Goal: Task Accomplishment & Management: Use online tool/utility

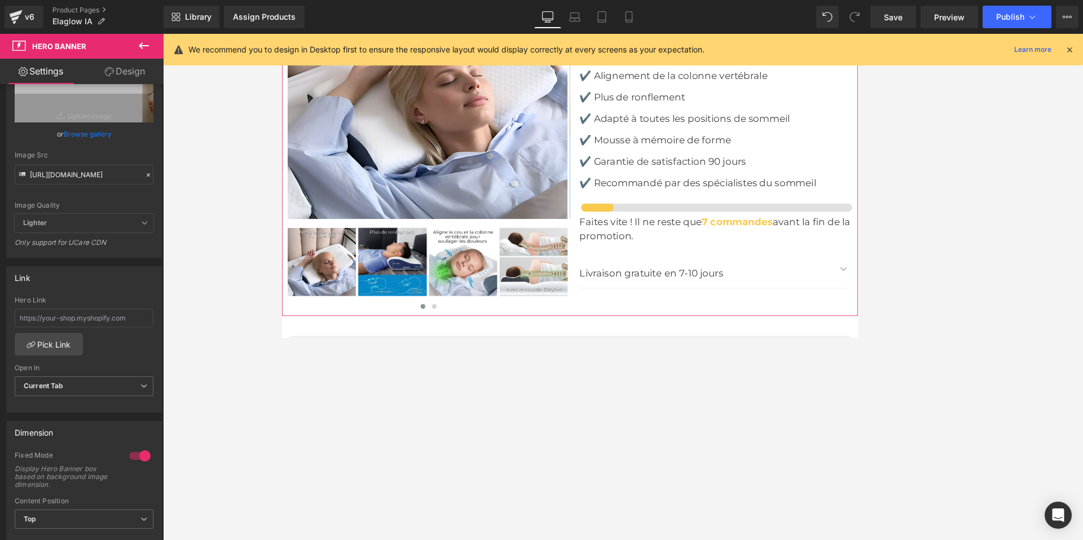
scroll to position [3517, 0]
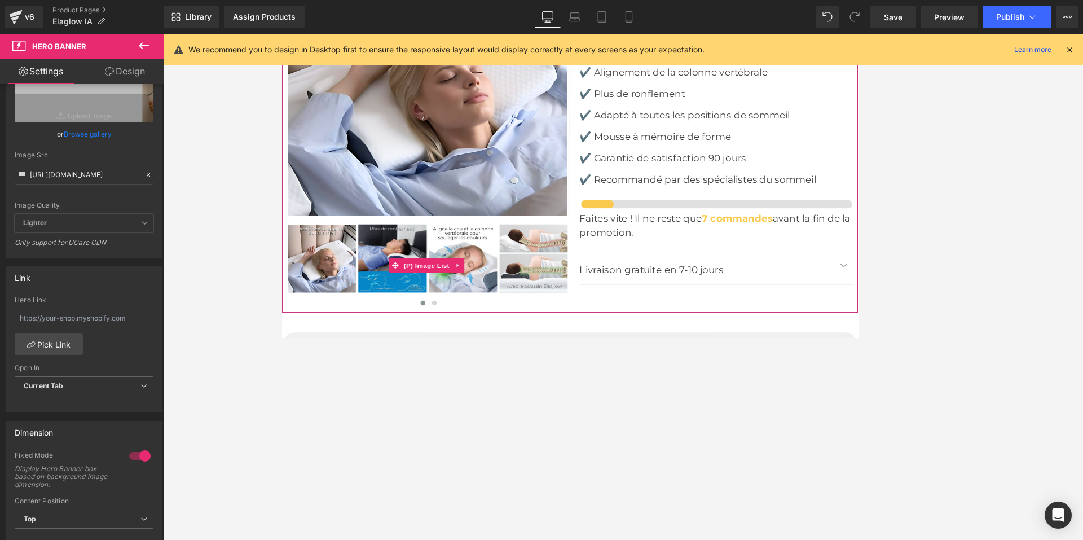
click at [424, 276] on img at bounding box center [412, 300] width 81 height 81
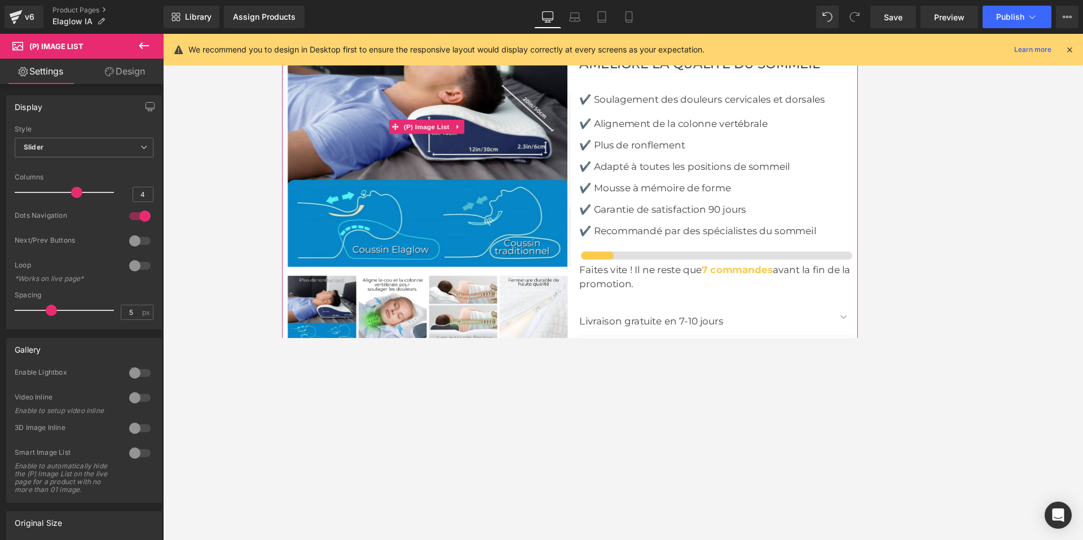
scroll to position [3461, 0]
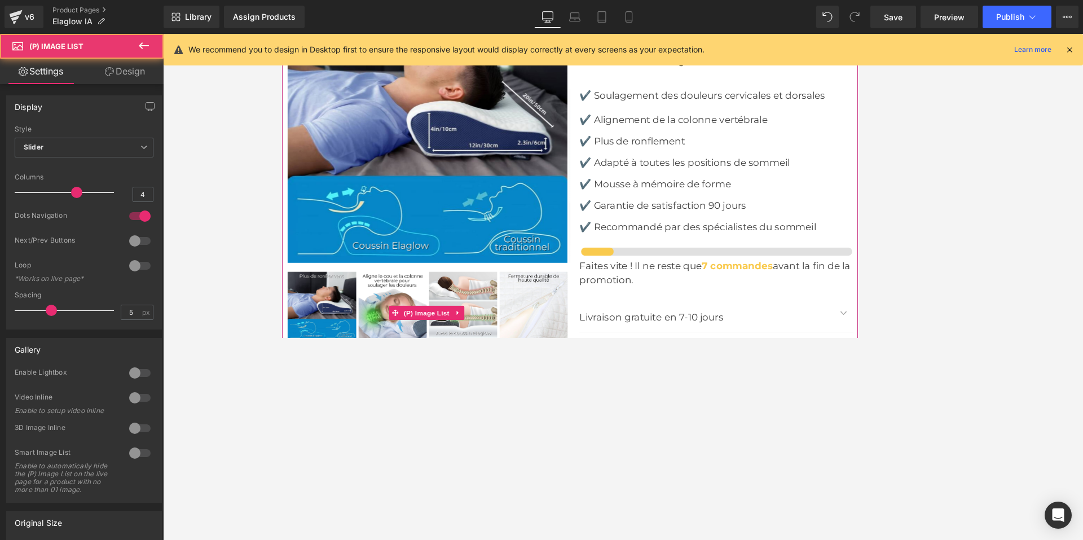
click at [416, 323] on img at bounding box center [412, 356] width 81 height 81
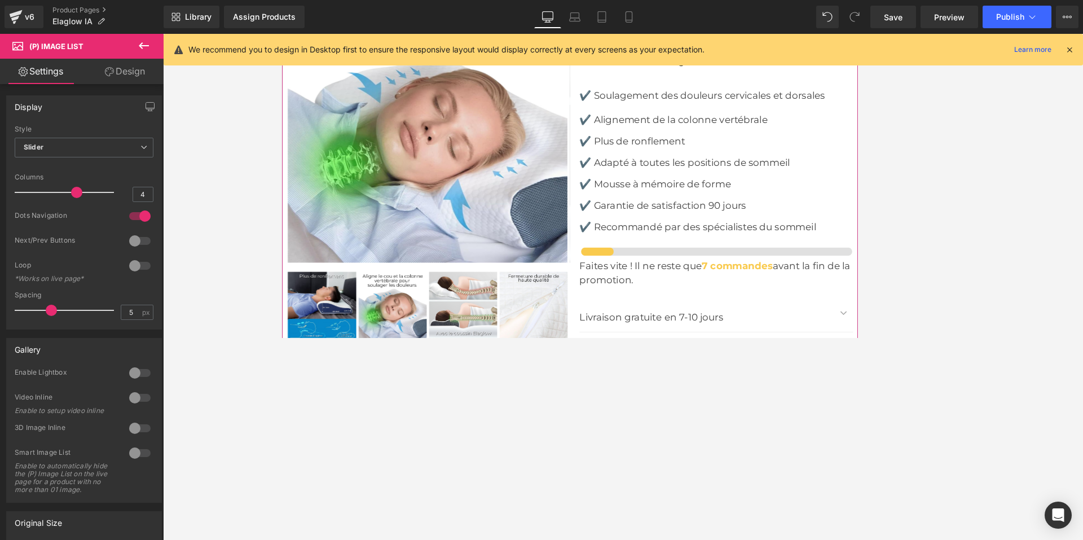
click at [480, 333] on img at bounding box center [496, 356] width 81 height 81
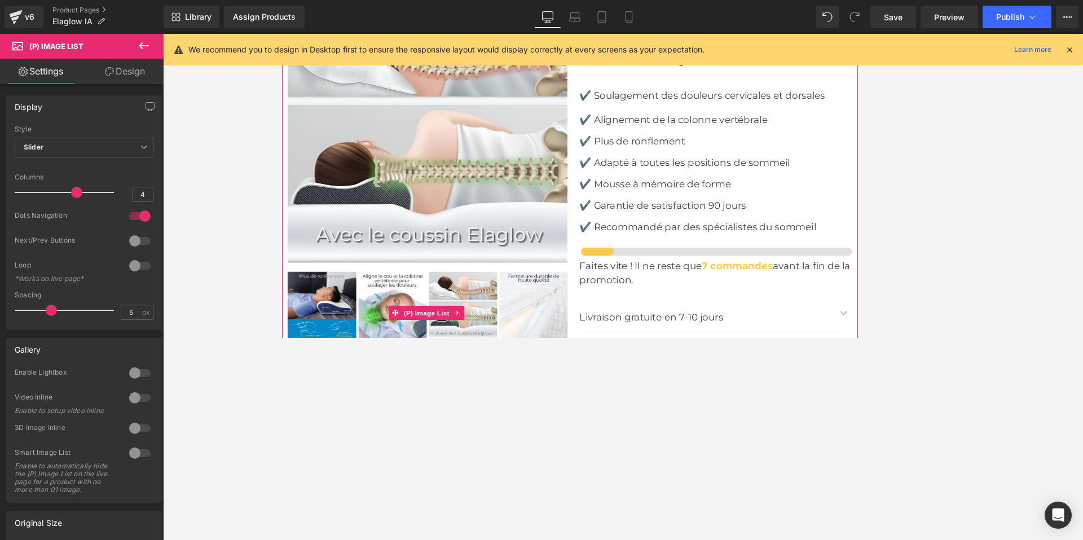
click at [573, 327] on img at bounding box center [579, 356] width 81 height 81
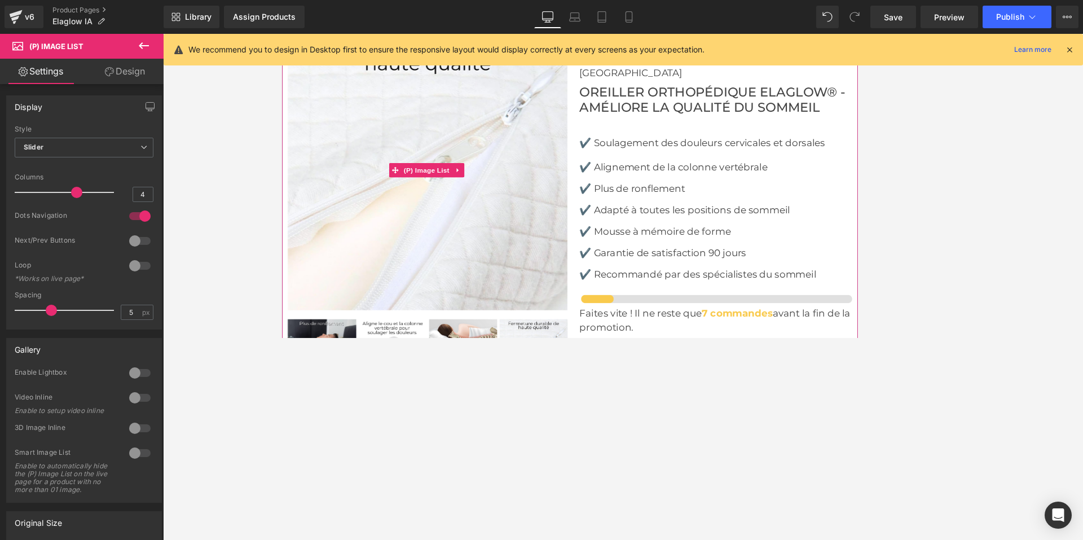
scroll to position [3348, 0]
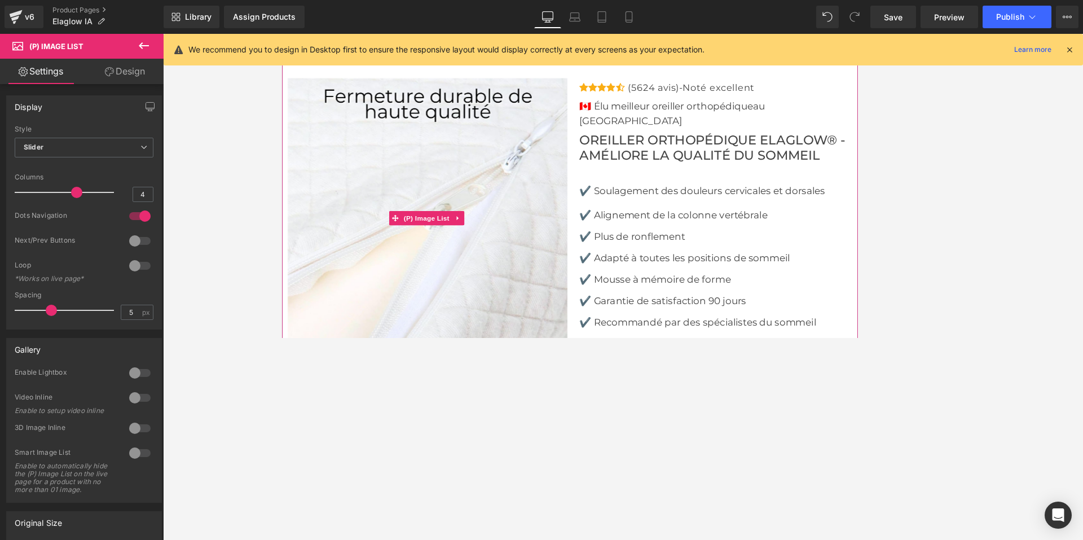
click at [393, 191] on img at bounding box center [454, 252] width 332 height 332
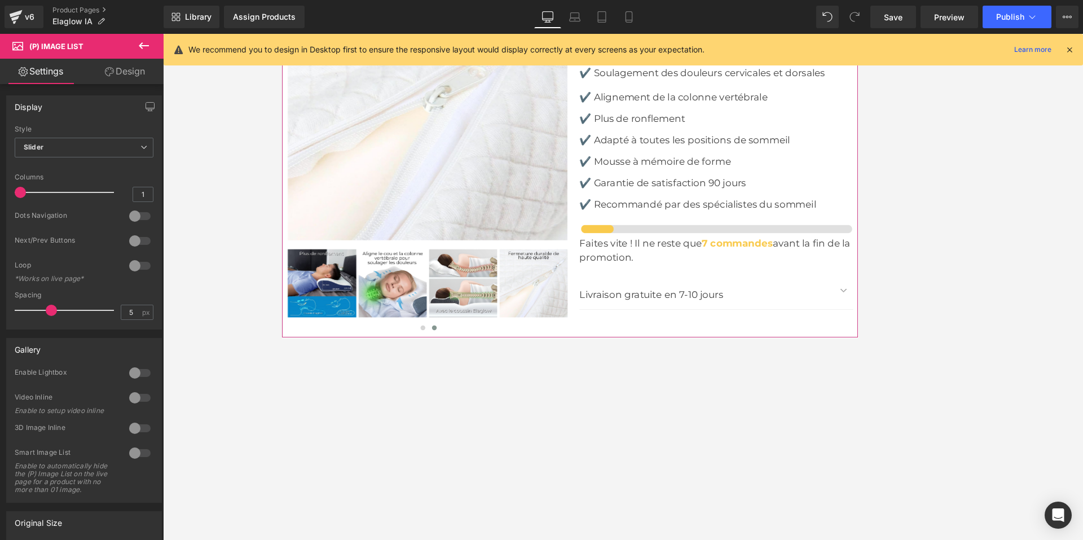
scroll to position [3517, 0]
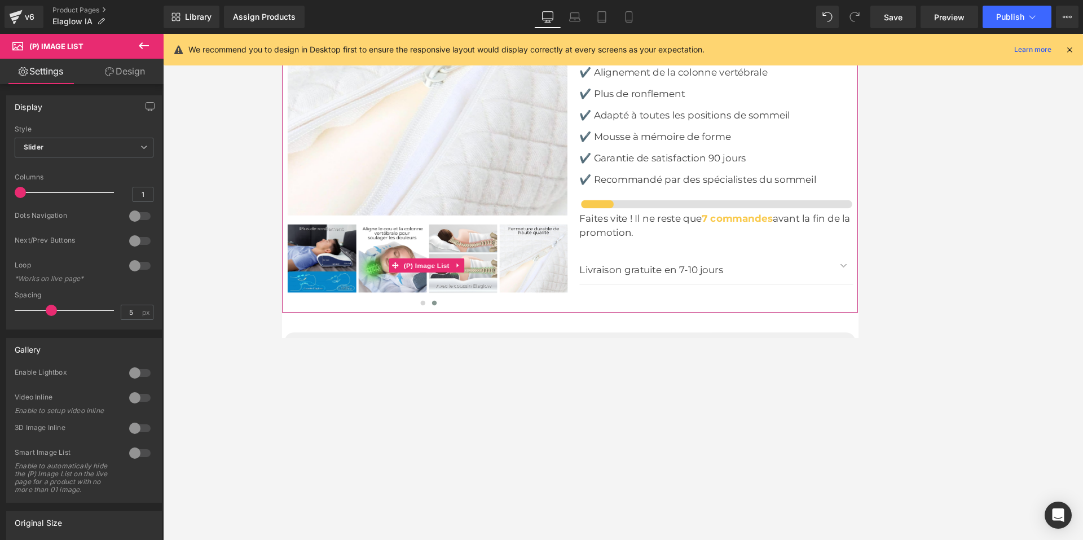
click at [560, 284] on img at bounding box center [579, 300] width 81 height 81
click at [448, 347] on button at bounding box center [449, 352] width 14 height 11
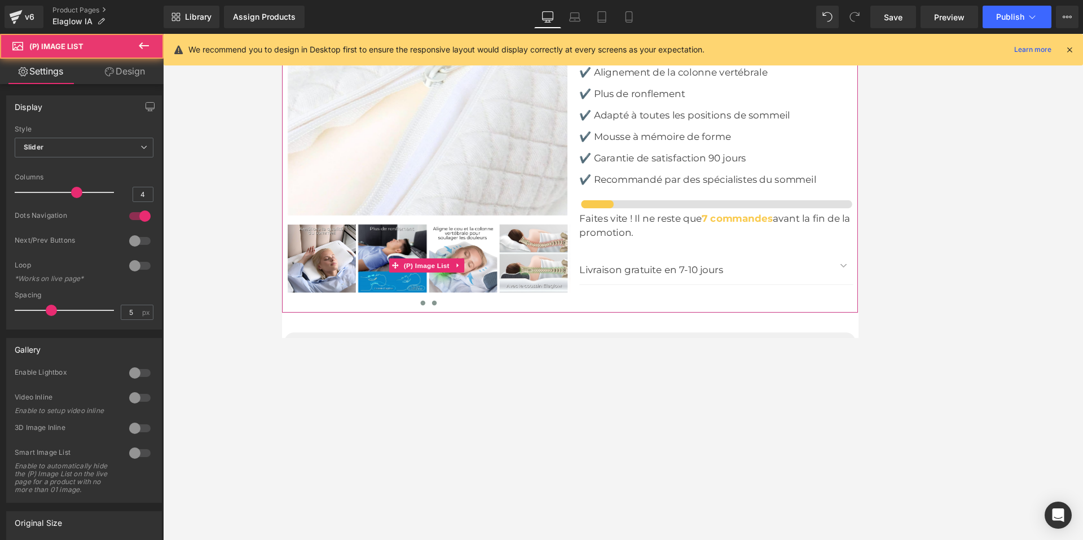
click at [459, 350] on span at bounding box center [462, 353] width 6 height 6
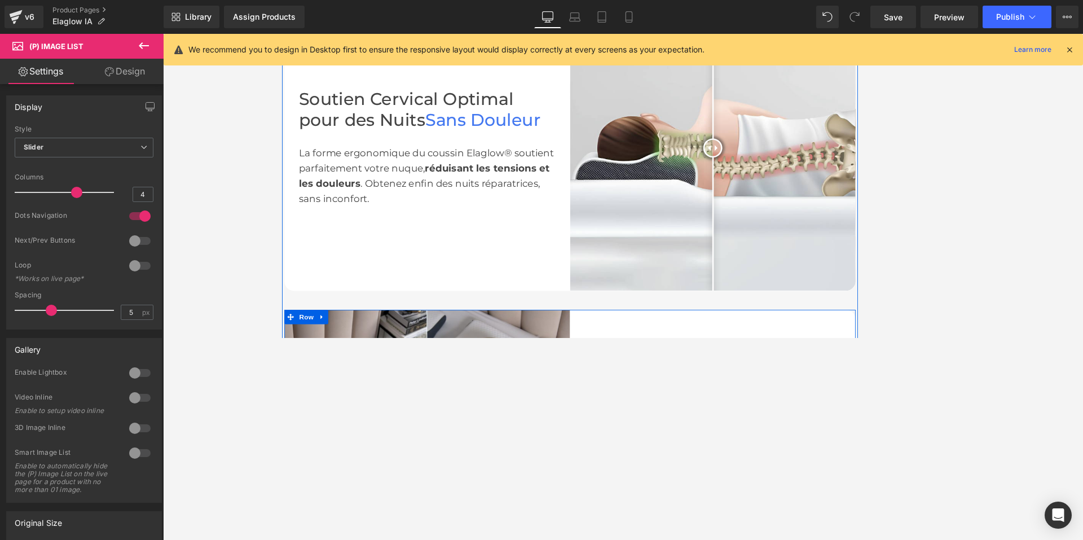
scroll to position [471, 0]
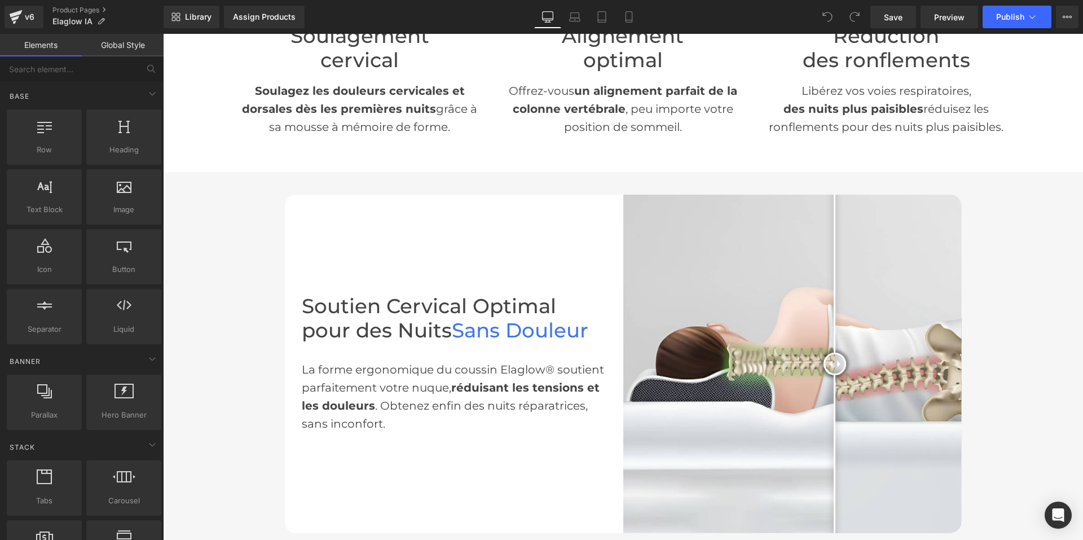
scroll to position [508, 0]
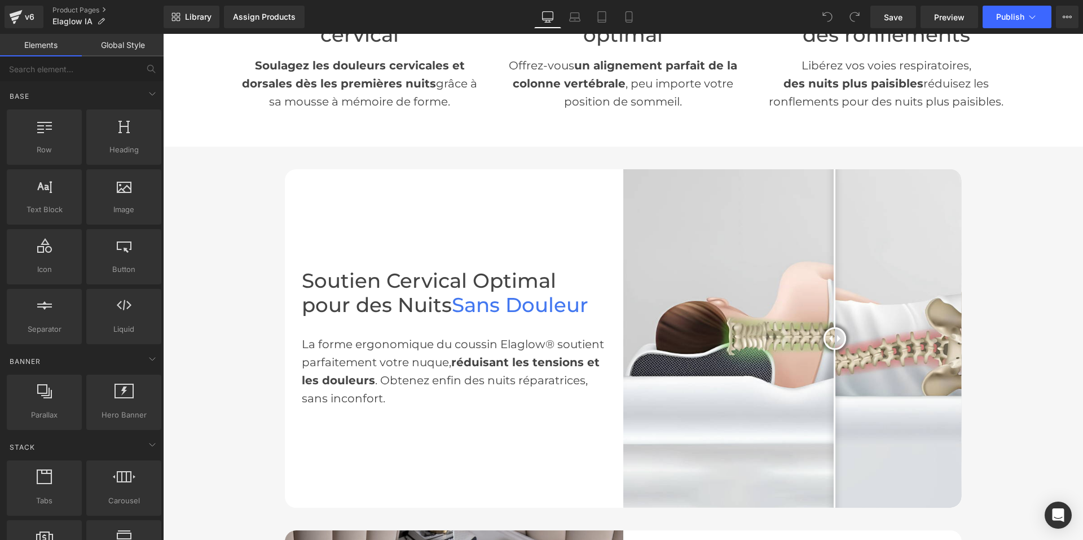
click at [748, 233] on img at bounding box center [792, 338] width 339 height 339
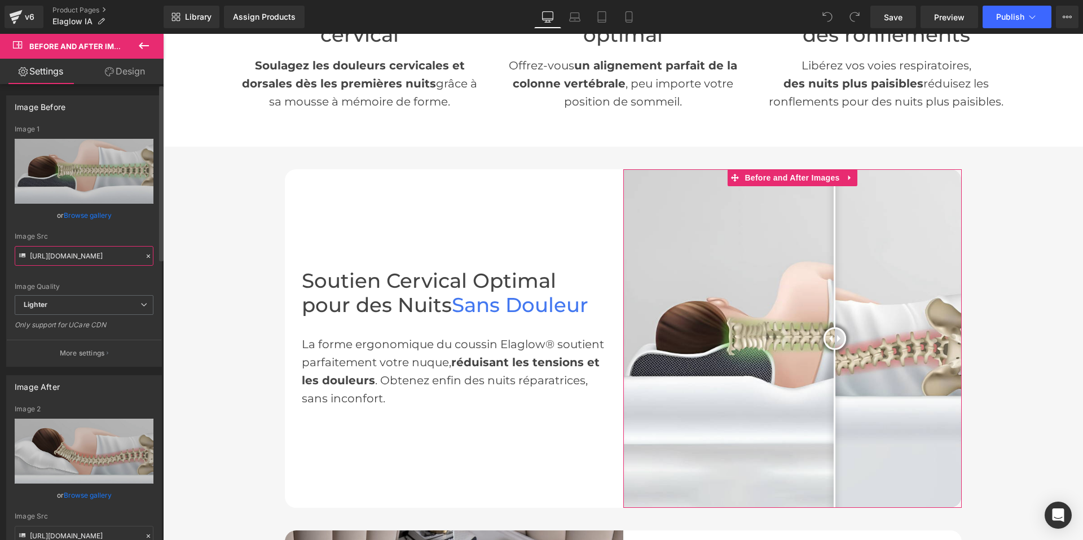
click at [45, 262] on input "https://ucarecdn.com/38fc56dc-b03f-4495-bffc-e2f199b0ead7/-/format/auto/-/previ…" at bounding box center [84, 256] width 139 height 20
paste input "cdn.shopify.com/s/files/1/0956/7564/6289/files/5_eade56d6-0375-4796-819f-c20ce9…"
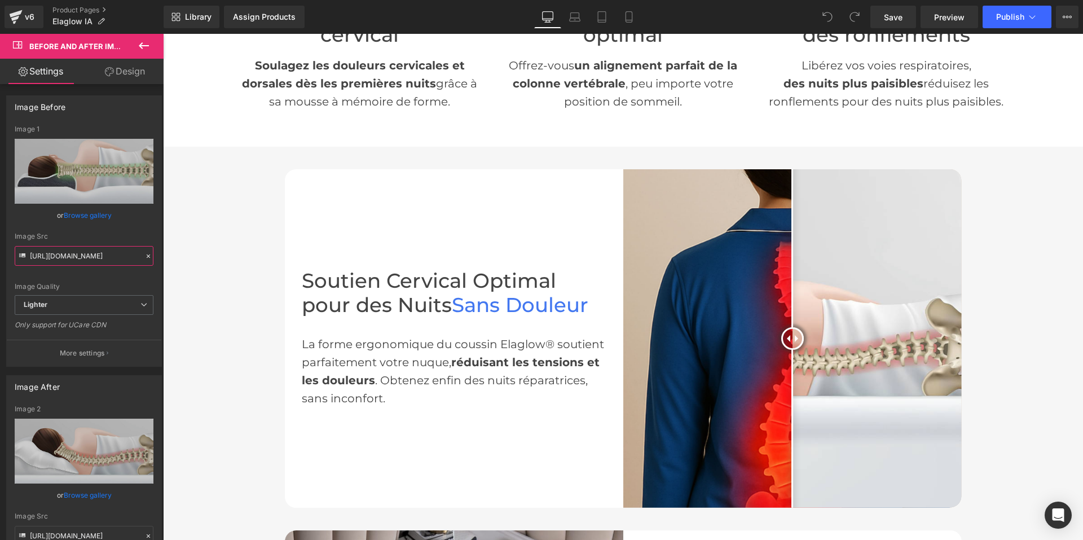
type input "[URL][DOMAIN_NAME]"
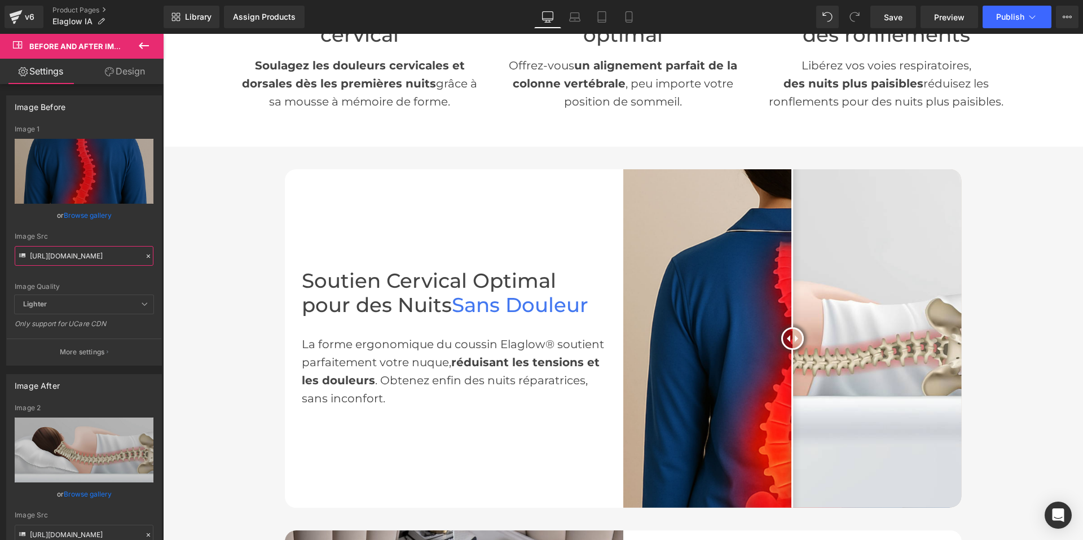
scroll to position [0, 0]
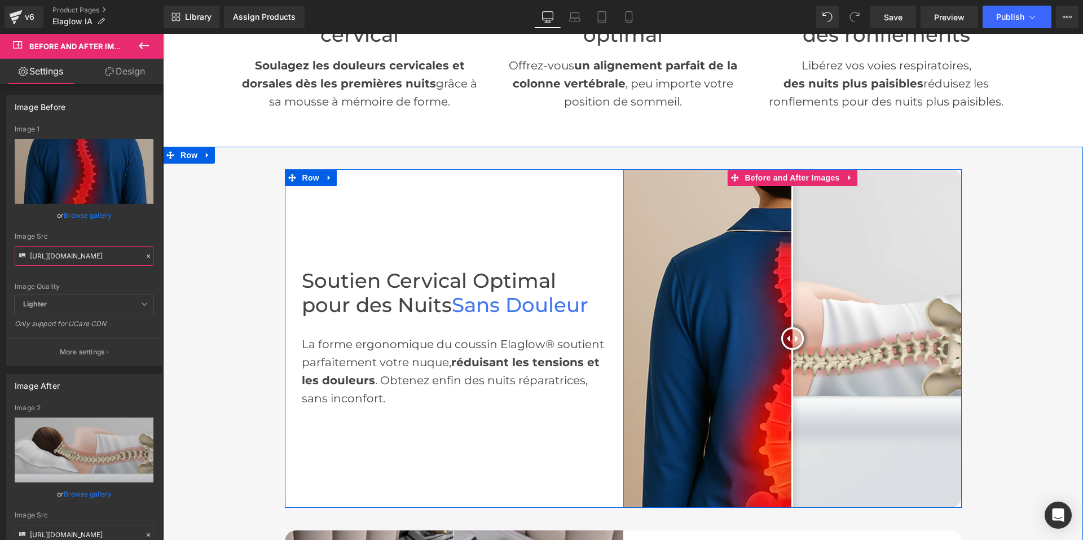
click at [814, 265] on img at bounding box center [792, 338] width 339 height 339
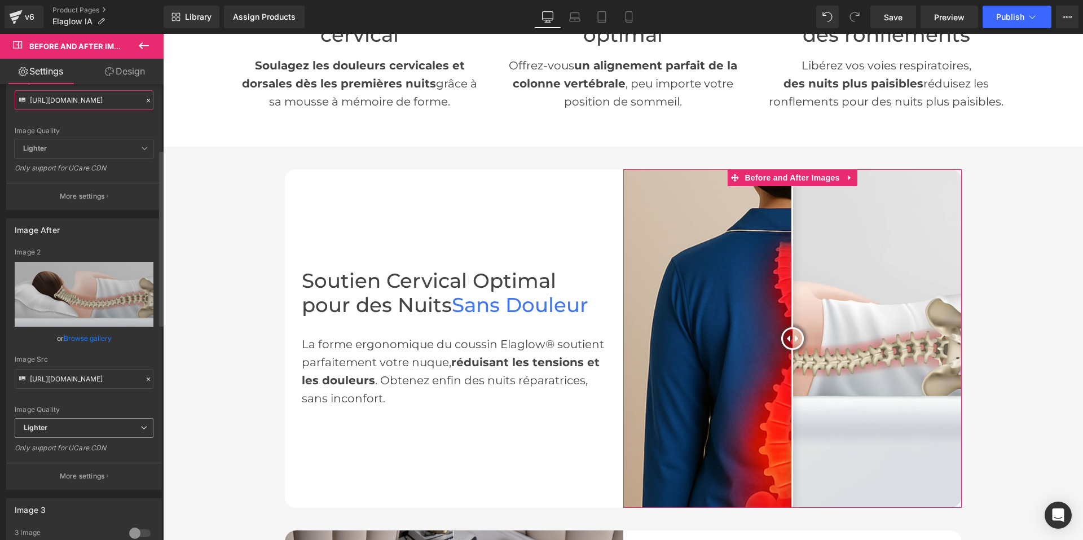
scroll to position [169, 0]
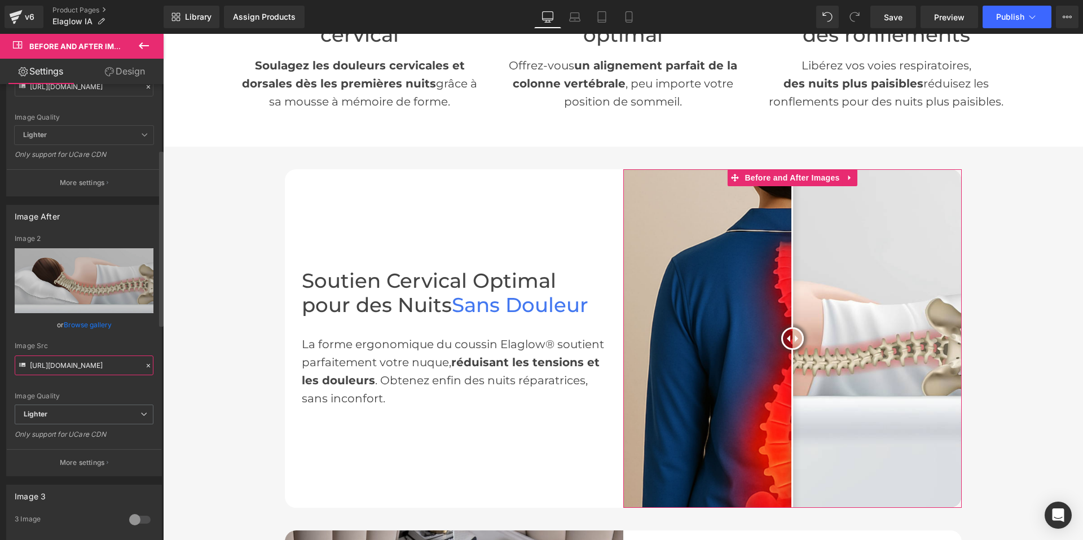
click at [81, 366] on input "https://ucarecdn.com/8523d3a2-c153-4841-83bc-27e6cc91c35d/-/format/auto/-/previ…" at bounding box center [84, 365] width 139 height 20
paste input "cdn.shopify.com/s/files/1/0956/7564/6289/files/6_adb44422-314b-4309-9deb-6eaca9…"
type input "https://cdn.shopify.com/s/files/1/0956/7564/6289/files/6_adb44422-314b-4309-9de…"
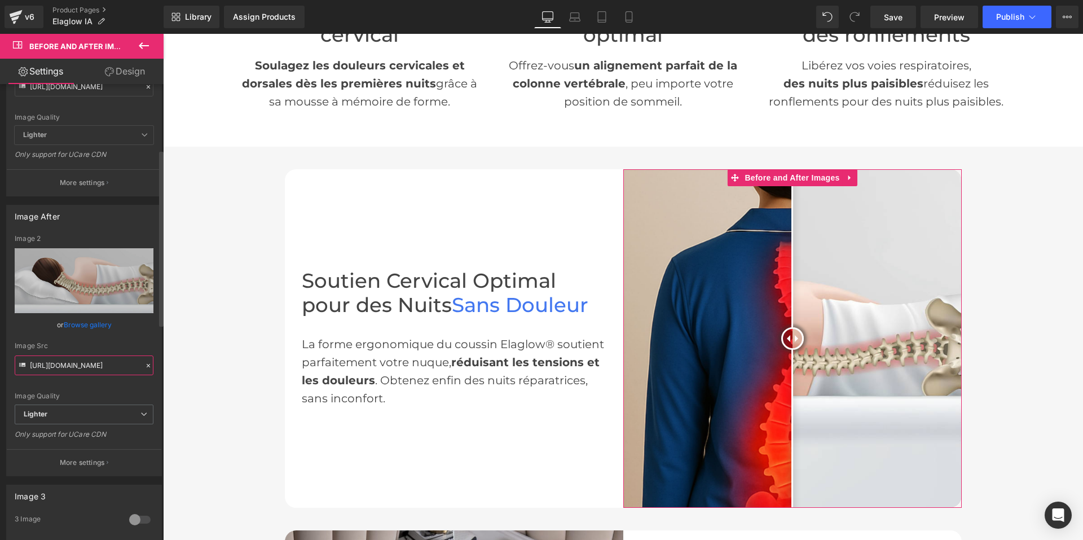
scroll to position [0, 285]
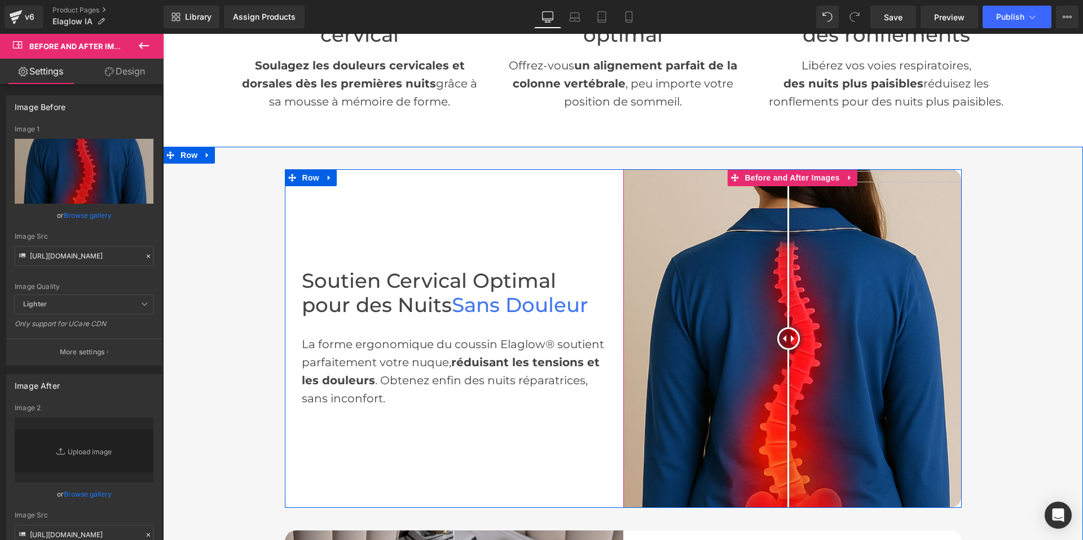
drag, startPoint x: 789, startPoint y: 332, endPoint x: 784, endPoint y: 337, distance: 6.4
click at [784, 337] on div at bounding box center [788, 338] width 23 height 23
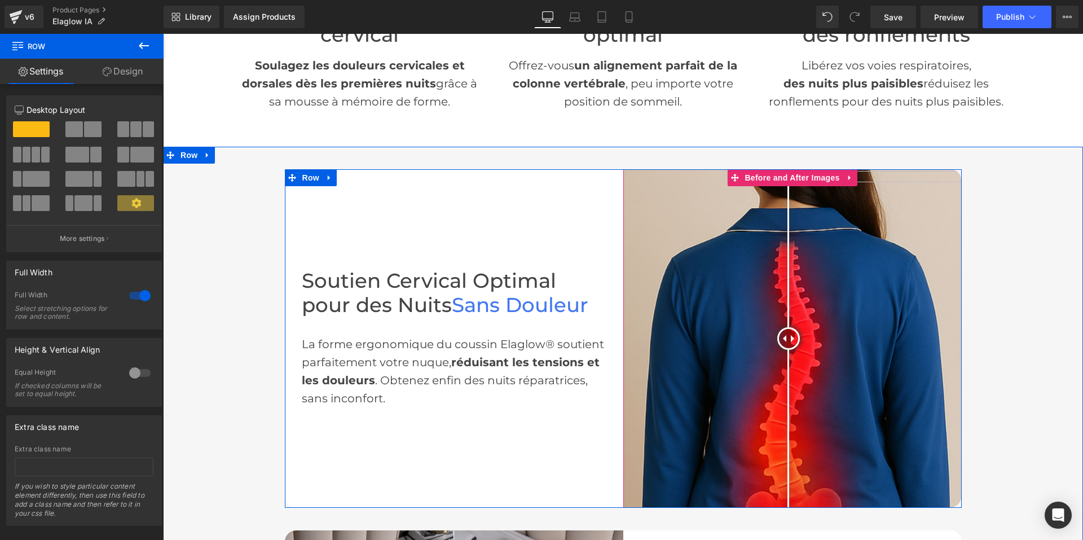
click at [854, 283] on img at bounding box center [792, 338] width 339 height 339
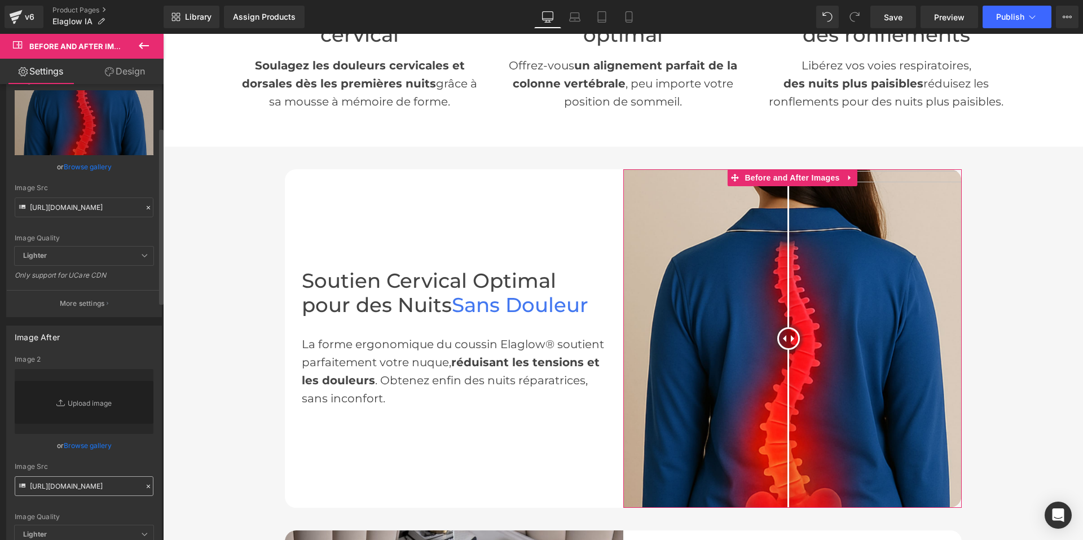
scroll to position [113, 0]
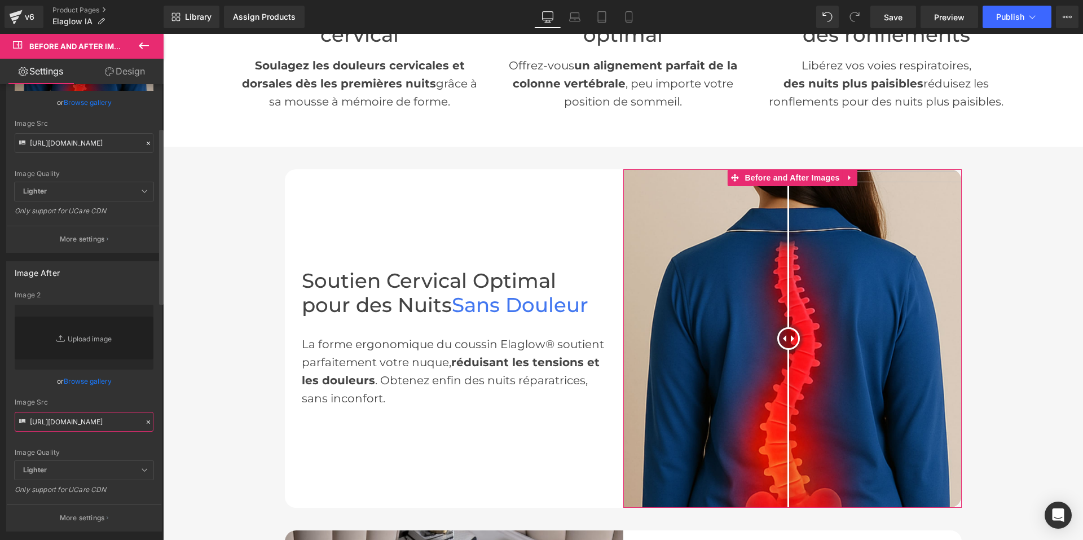
click at [81, 428] on input "https://cdn.shopify.com/s/files/1/0956/7564/6289/files/6_adb44422-314b-4309-9de…" at bounding box center [84, 422] width 139 height 20
paste input "produit_elaglow_tessa_1.jpg?v=1755581894"
type input "[URL][DOMAIN_NAME]"
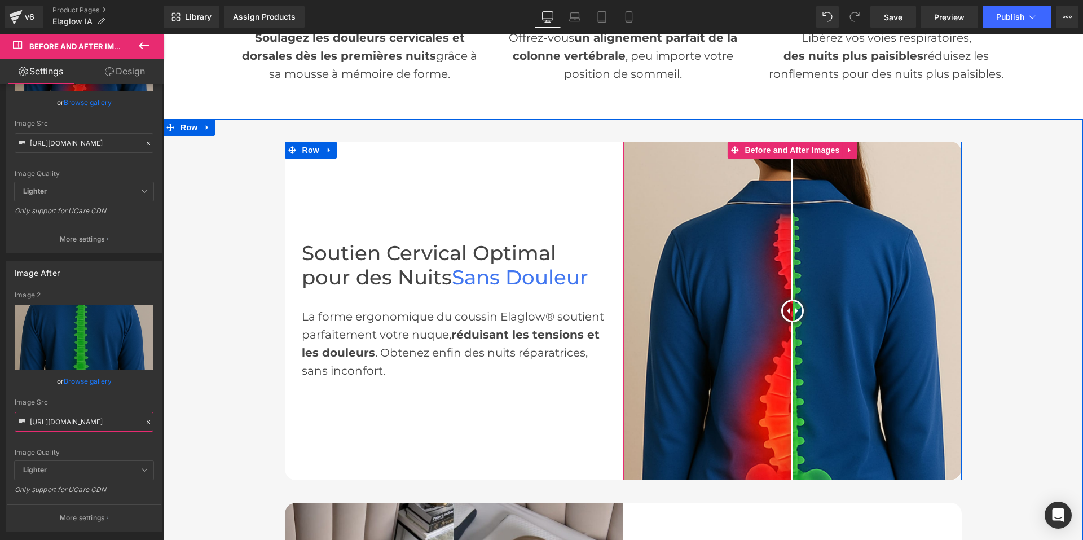
scroll to position [508, 0]
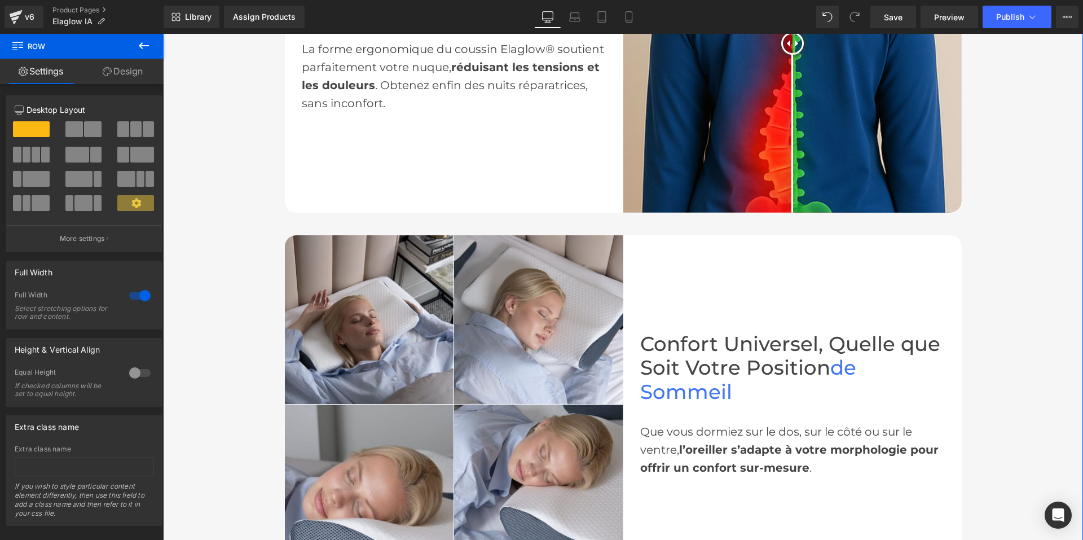
scroll to position [846, 0]
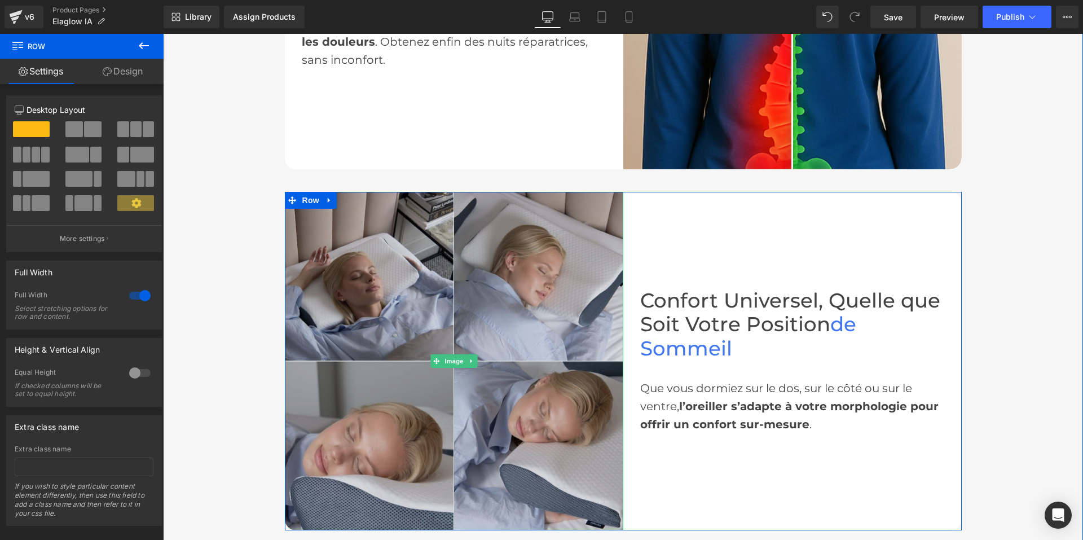
click at [471, 297] on img at bounding box center [454, 361] width 339 height 339
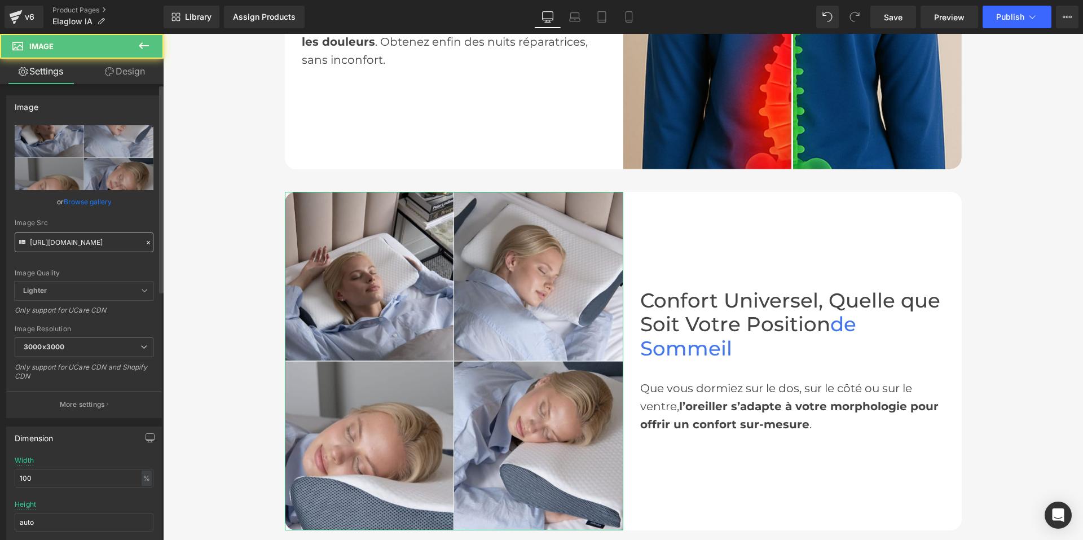
click at [50, 245] on input "https://cdn.shopify.com/s/files/1/0772/4728/3546/files/Sur_le_dos_1_3000x3000.j…" at bounding box center [84, 242] width 139 height 20
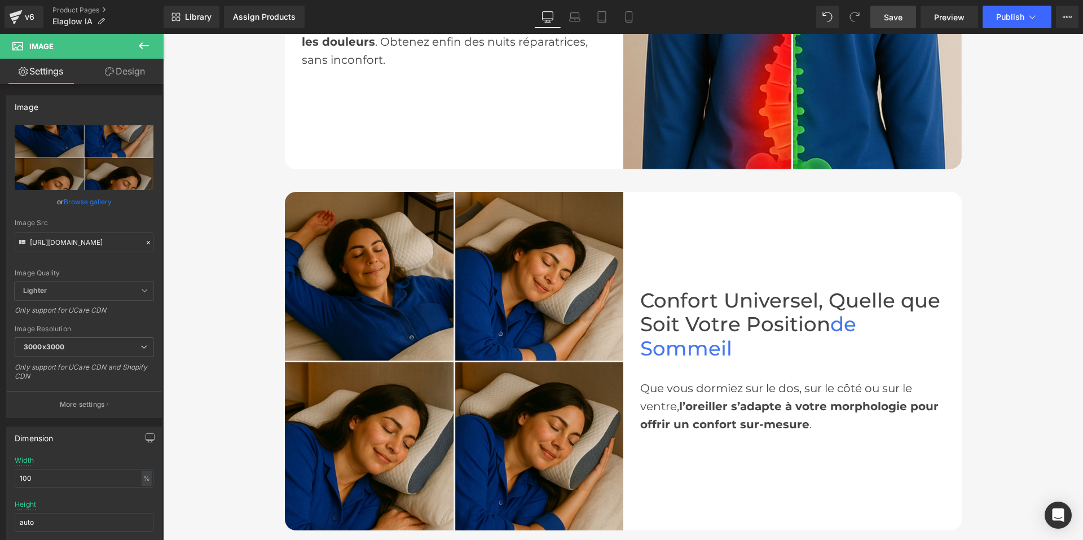
type input "https://cdn.shopify.com/s/files/1/0956/7564/6289/files/7_3000x3000.jpg?v=175558…"
drag, startPoint x: 903, startPoint y: 13, endPoint x: 849, endPoint y: 231, distance: 224.4
click at [903, 13] on span "Save" at bounding box center [893, 17] width 19 height 12
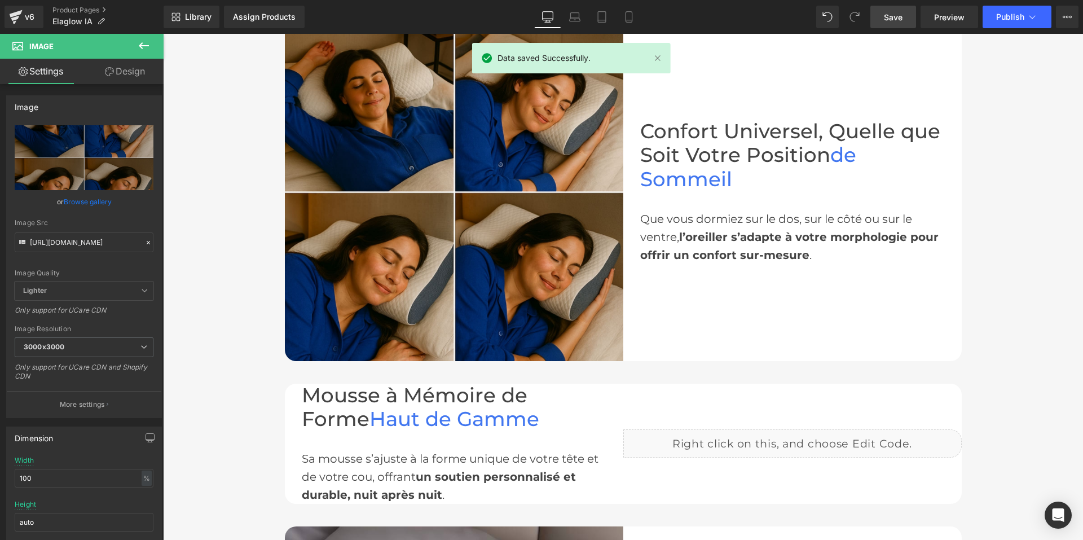
scroll to position [1354, 0]
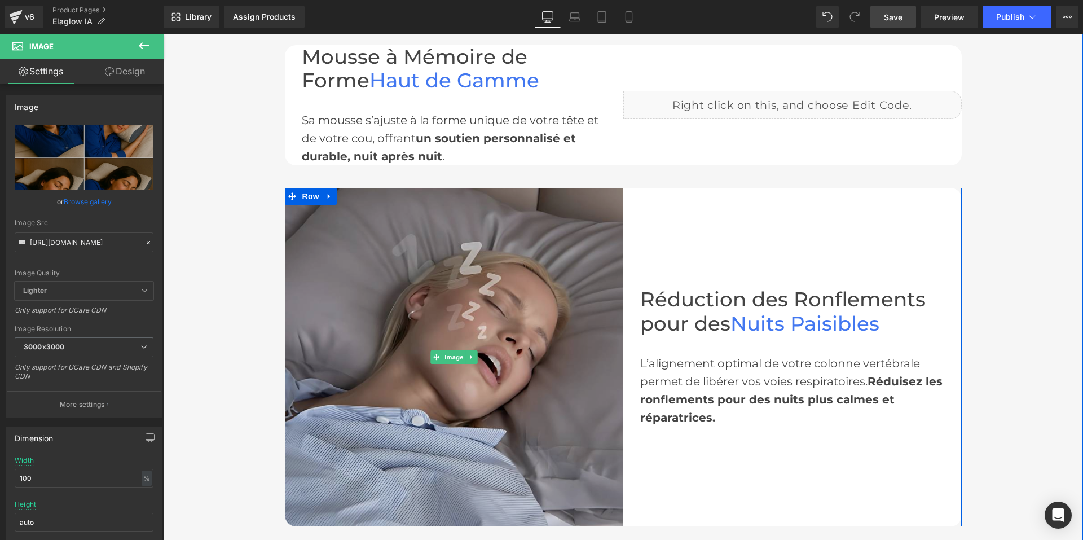
click at [455, 276] on img at bounding box center [454, 357] width 339 height 339
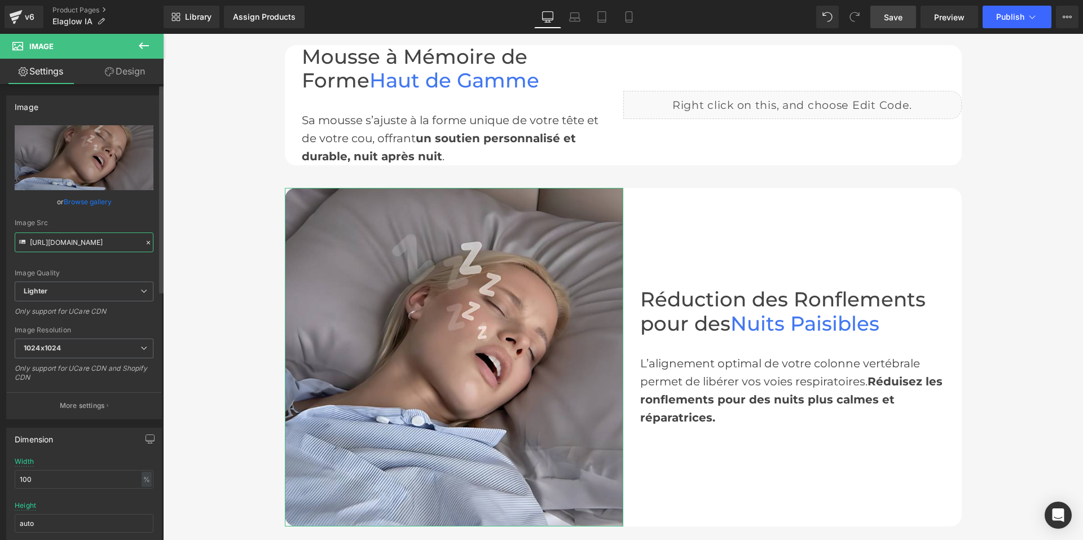
click at [99, 243] on input "https://ucarecdn.com/9cbddf3a-9d96-4285-873b-7923041aca40/-/format/auto/-/previ…" at bounding box center [84, 242] width 139 height 20
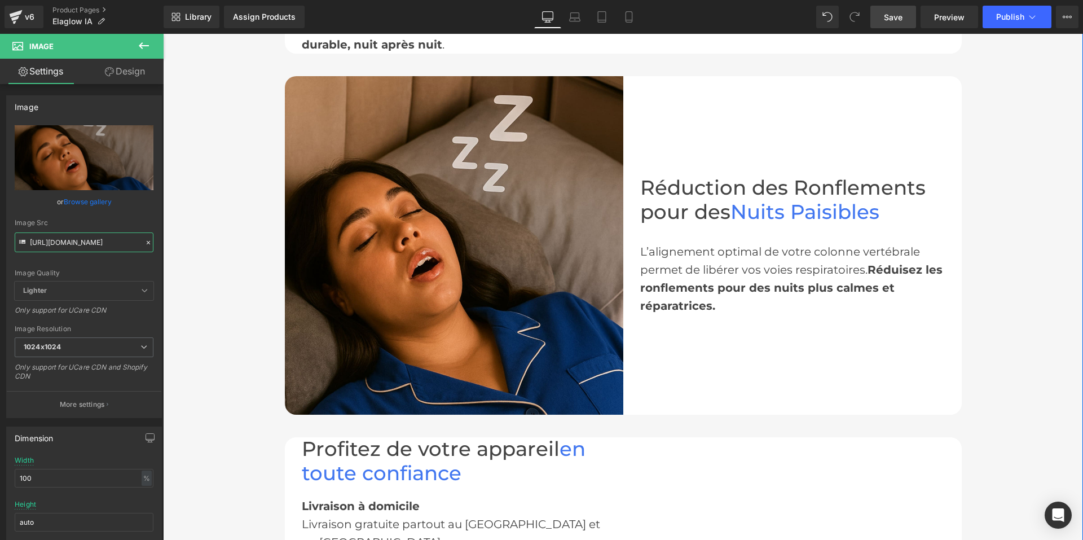
scroll to position [1467, 0]
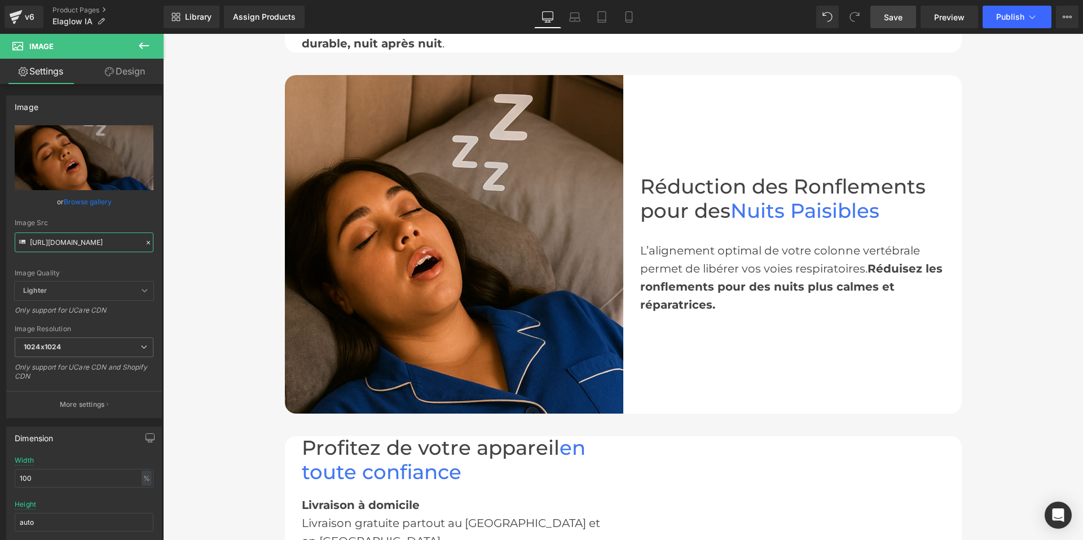
type input "https://cdn.shopify.com/s/files/1/0956/7564/6289/files/produit_elaglow_tessa_2_…"
drag, startPoint x: 899, startPoint y: 20, endPoint x: 681, endPoint y: 311, distance: 364.4
click at [899, 20] on span "Save" at bounding box center [893, 17] width 19 height 12
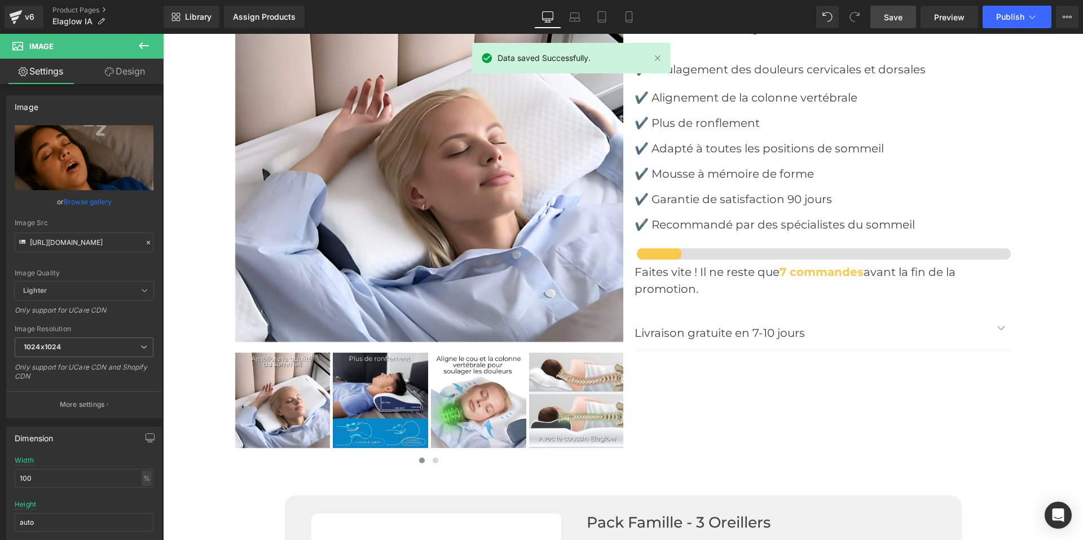
scroll to position [3554, 0]
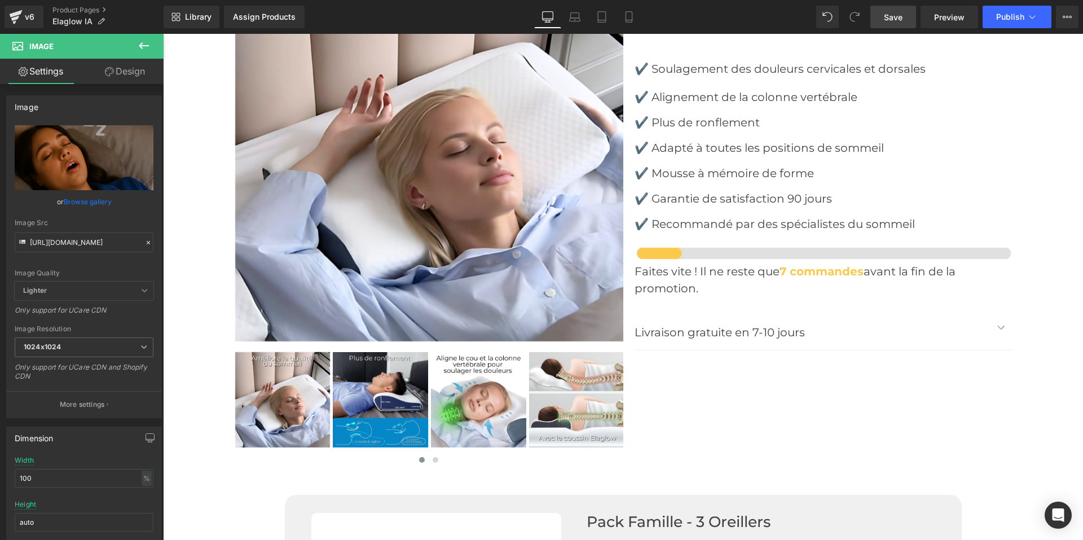
click at [885, 19] on span "Save" at bounding box center [893, 17] width 19 height 12
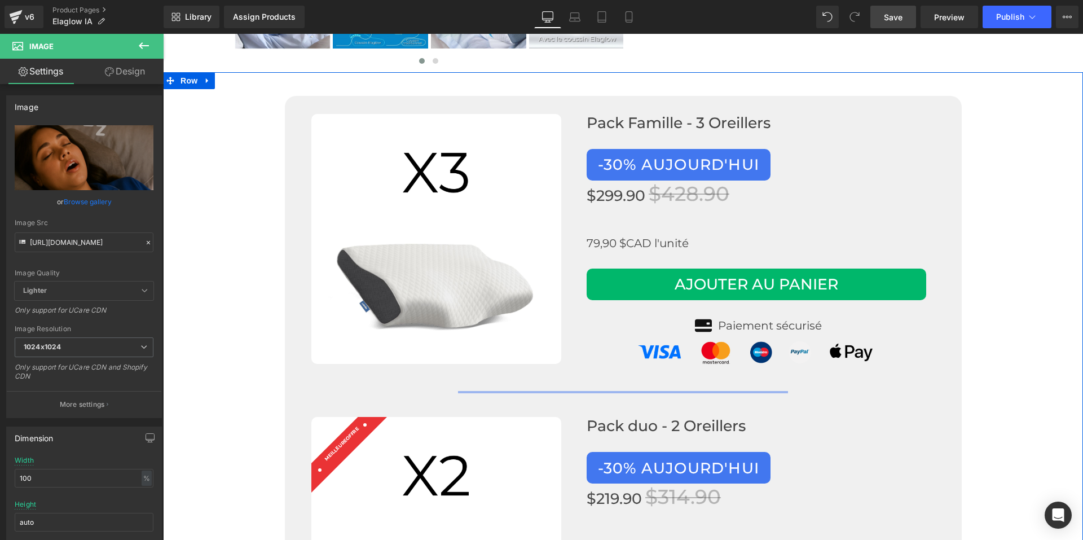
scroll to position [3893, 0]
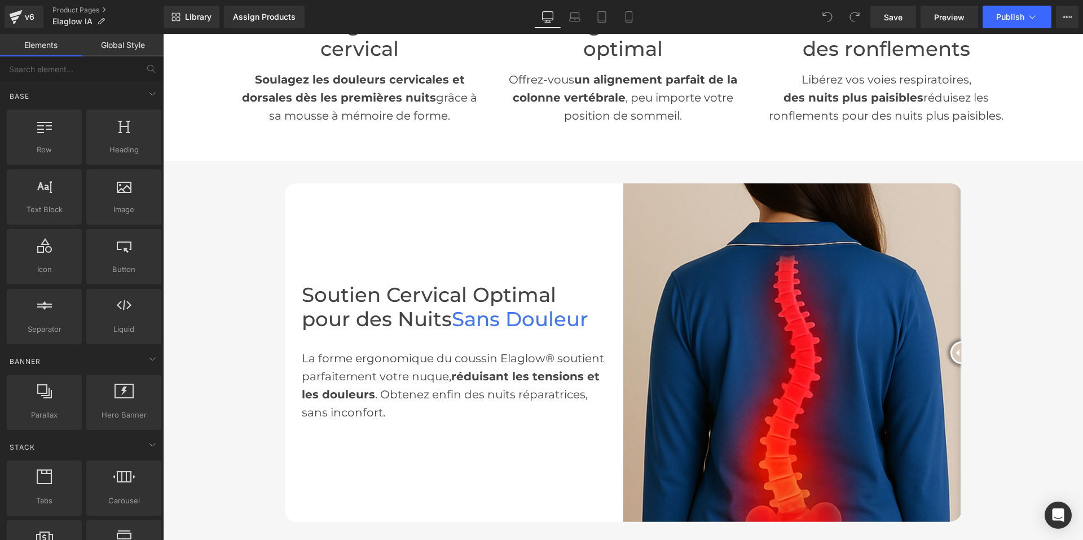
scroll to position [564, 0]
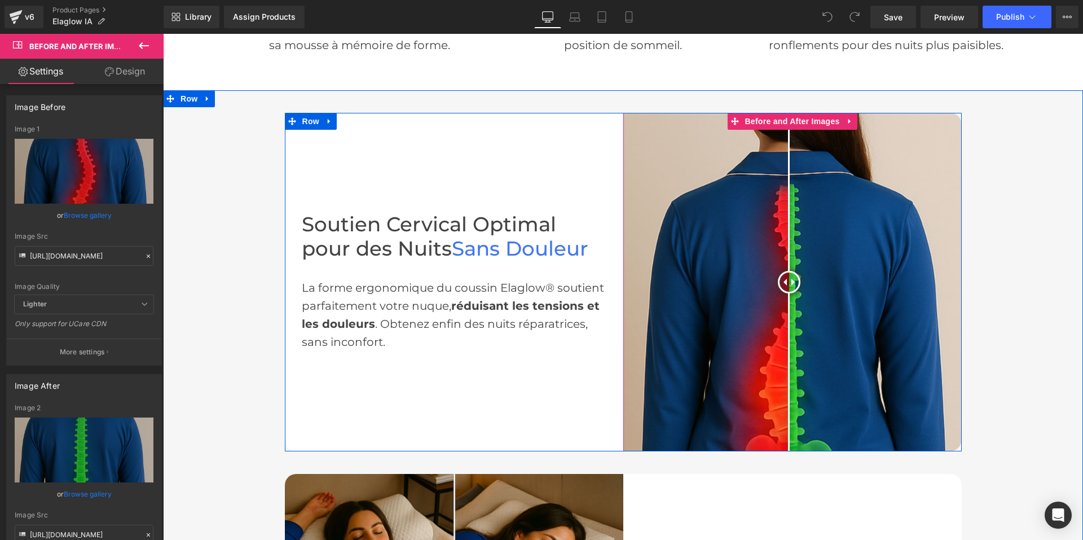
drag, startPoint x: 951, startPoint y: 280, endPoint x: 785, endPoint y: 287, distance: 166.0
click at [785, 287] on div at bounding box center [789, 282] width 23 height 23
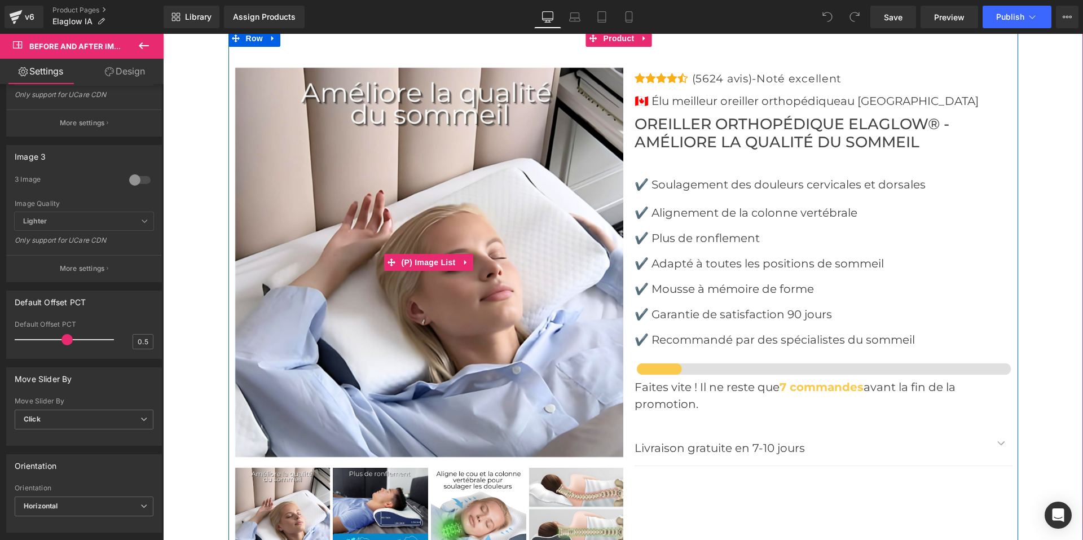
scroll to position [3442, 0]
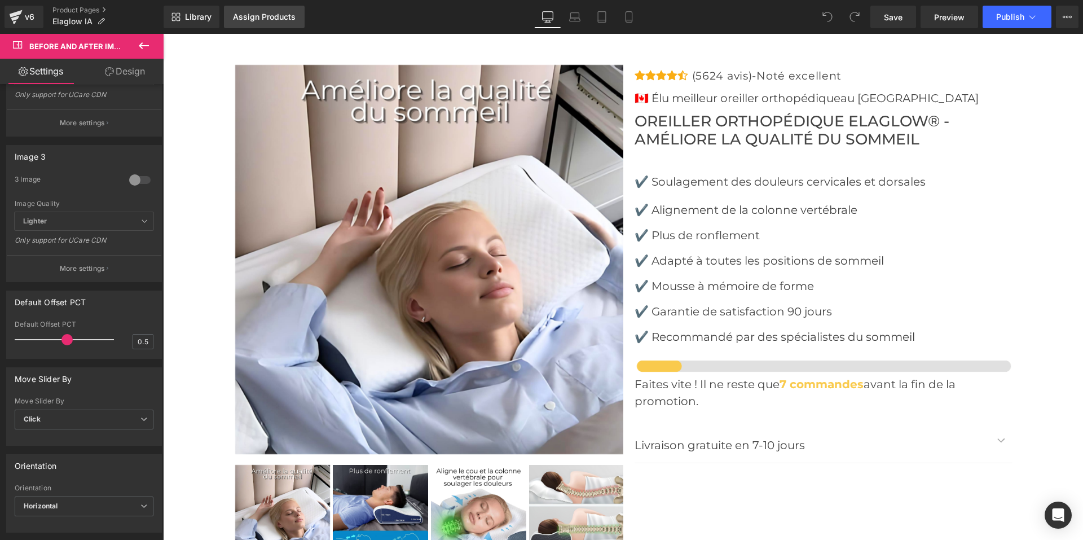
click at [262, 14] on div "Assign Products" at bounding box center [264, 16] width 63 height 9
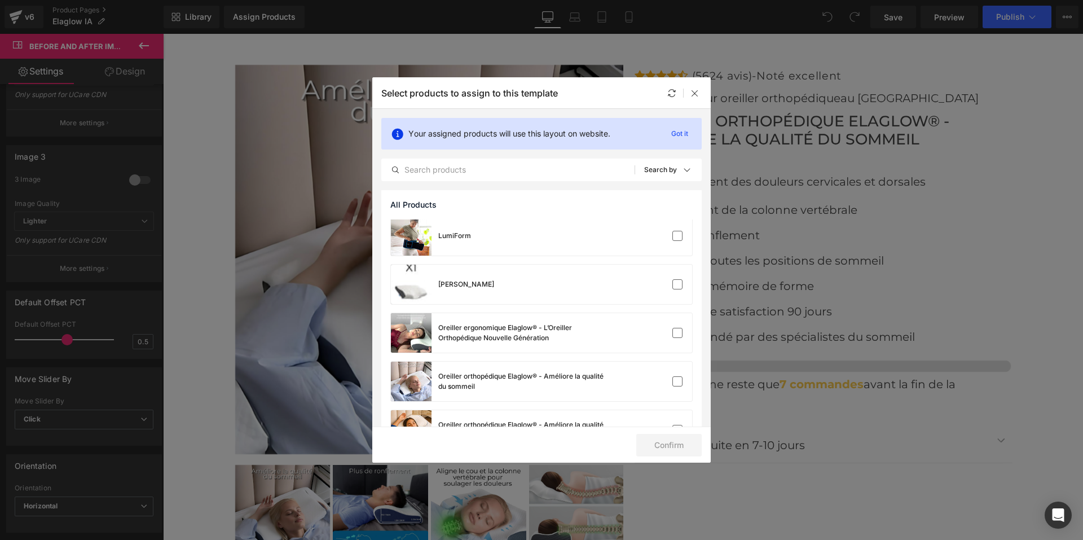
scroll to position [226, 0]
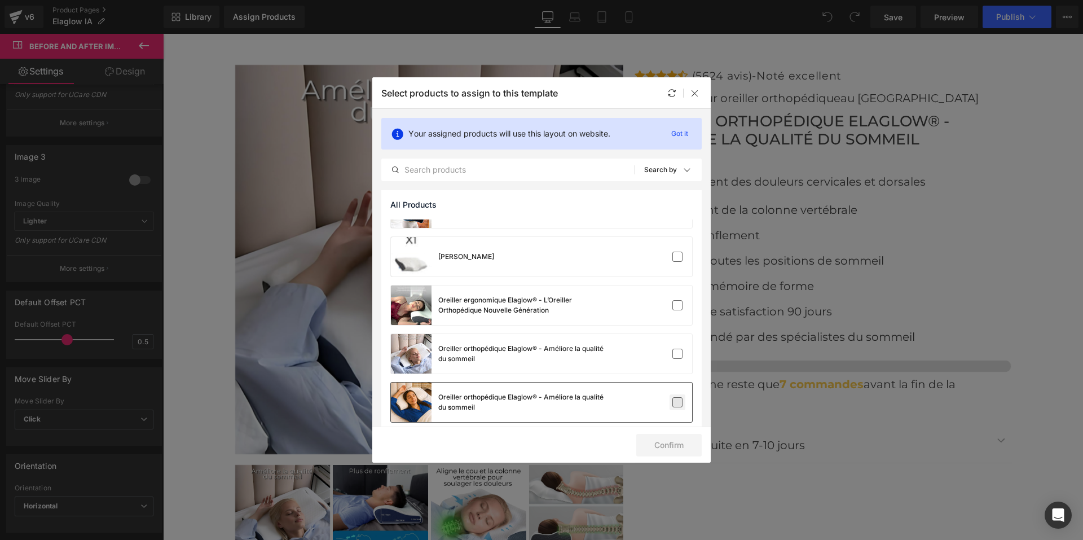
click at [673, 400] on label at bounding box center [678, 402] width 10 height 10
click at [678, 402] on input "checkbox" at bounding box center [678, 402] width 0 height 0
click at [664, 447] on button "Confirm" at bounding box center [668, 445] width 65 height 23
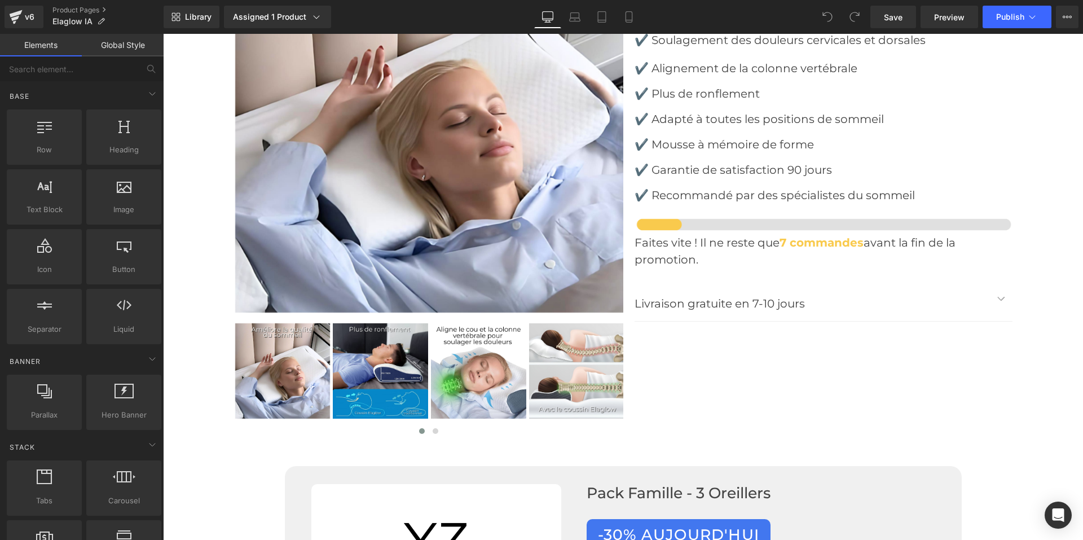
scroll to position [3611, 0]
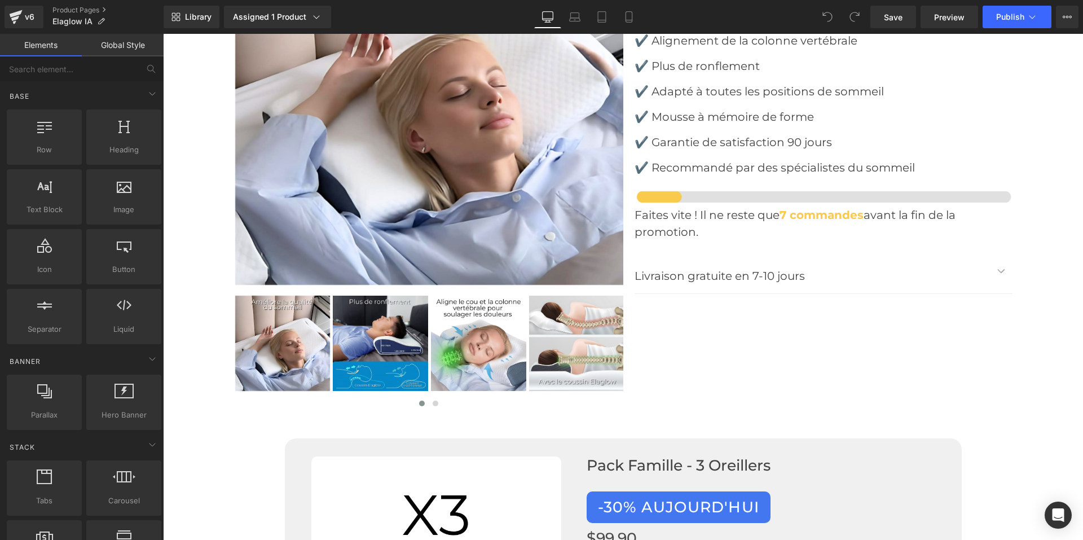
click at [386, 191] on img at bounding box center [429, 90] width 389 height 389
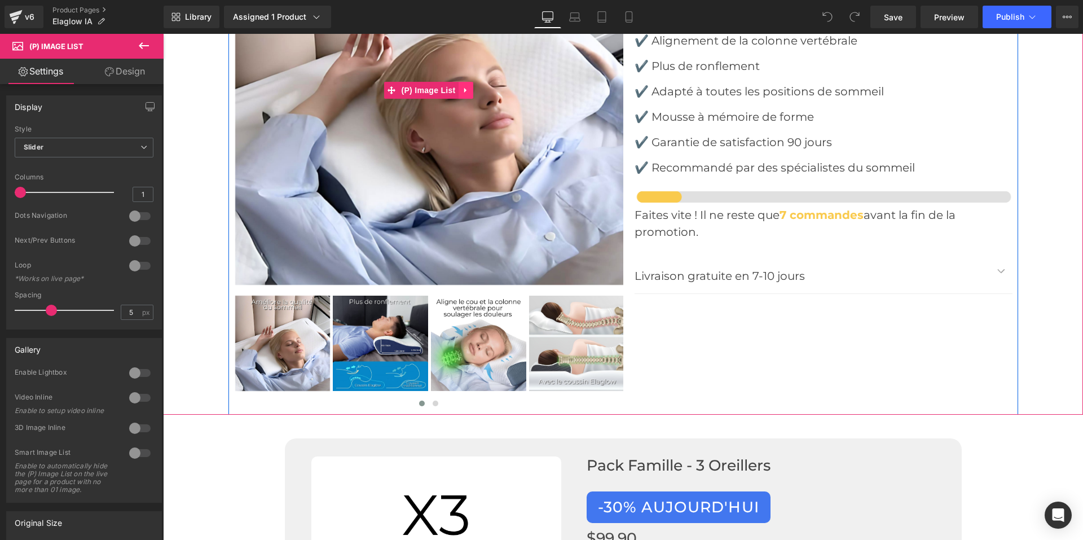
click at [462, 82] on link at bounding box center [466, 90] width 15 height 17
click at [469, 86] on icon at bounding box center [473, 90] width 8 height 8
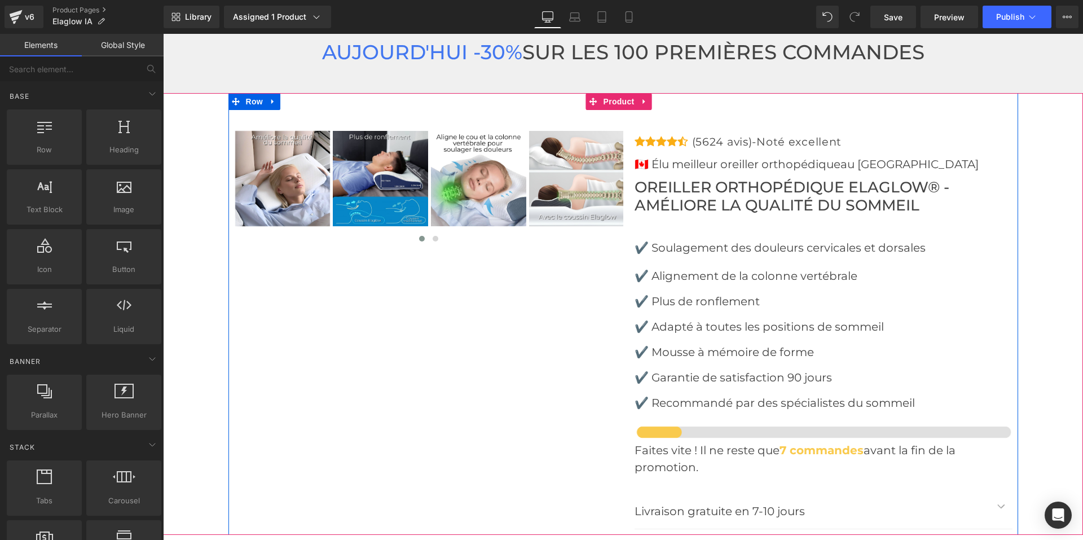
scroll to position [3297, 0]
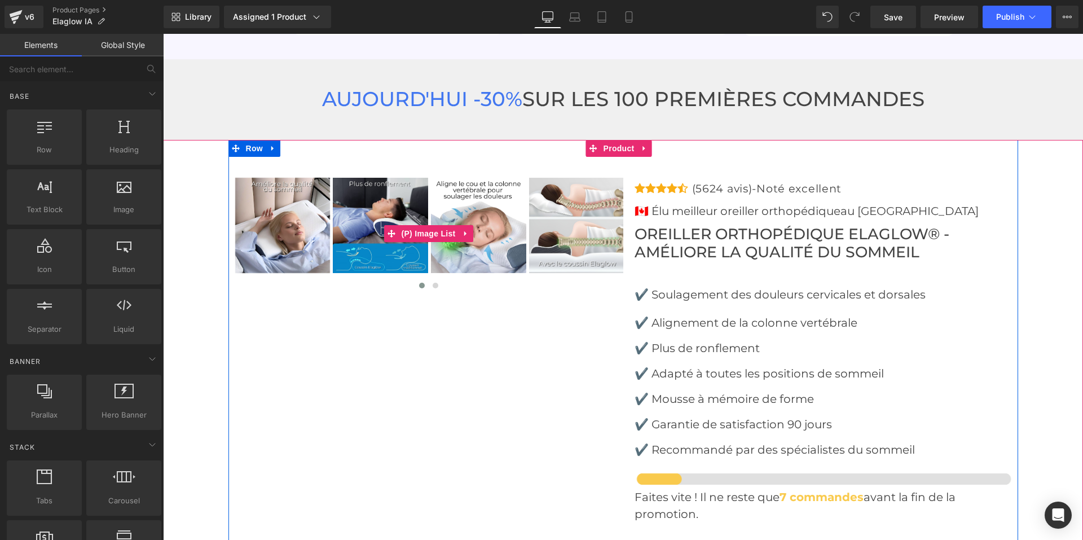
click at [459, 225] on link at bounding box center [466, 233] width 15 height 17
click at [466, 225] on link at bounding box center [473, 233] width 15 height 17
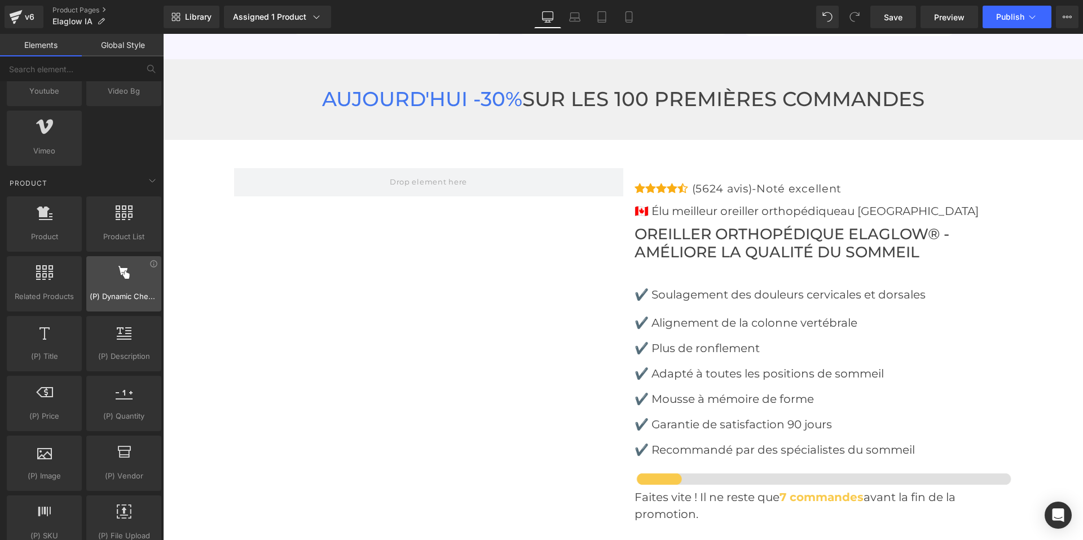
scroll to position [959, 0]
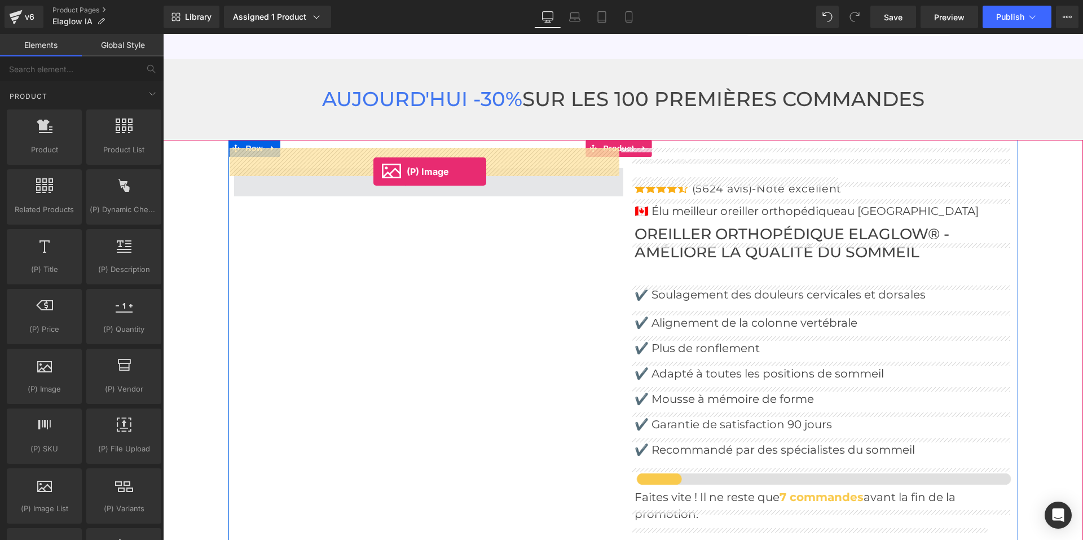
drag, startPoint x: 211, startPoint y: 420, endPoint x: 375, endPoint y: 170, distance: 299.0
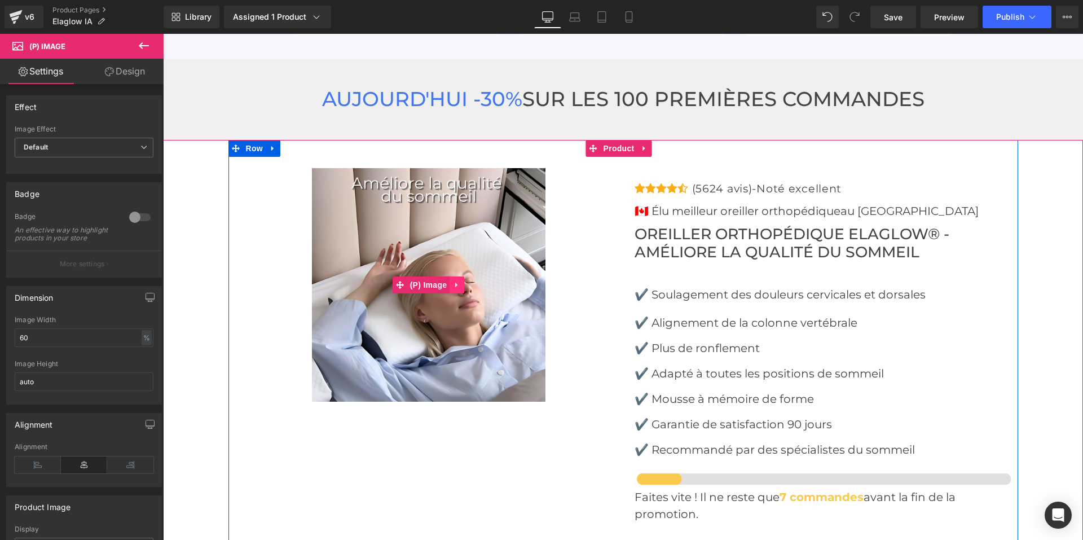
click at [454, 281] on icon at bounding box center [457, 285] width 8 height 8
click at [460, 281] on icon at bounding box center [464, 285] width 8 height 8
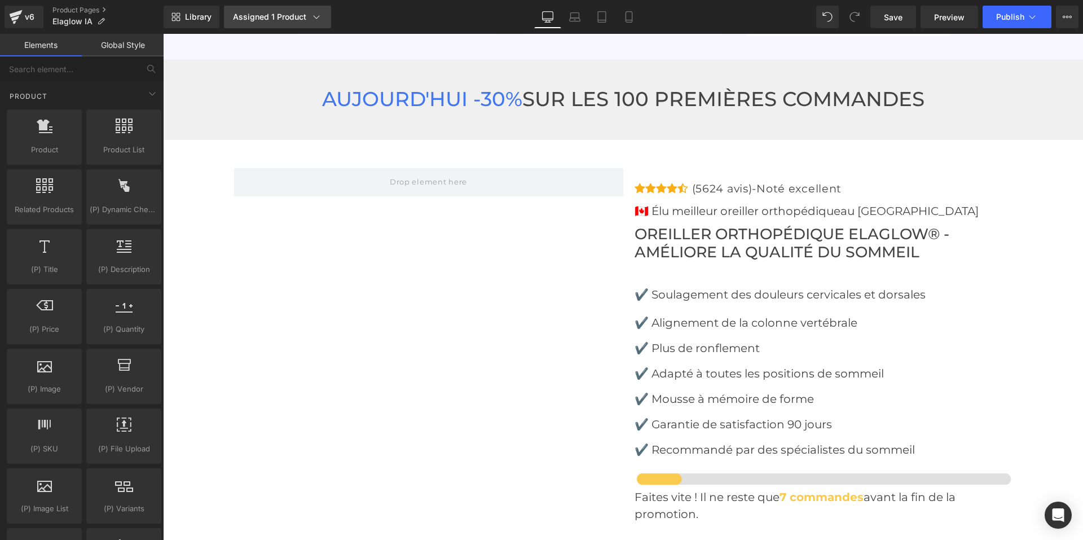
click at [279, 13] on div "Assigned 1 Product" at bounding box center [277, 16] width 89 height 11
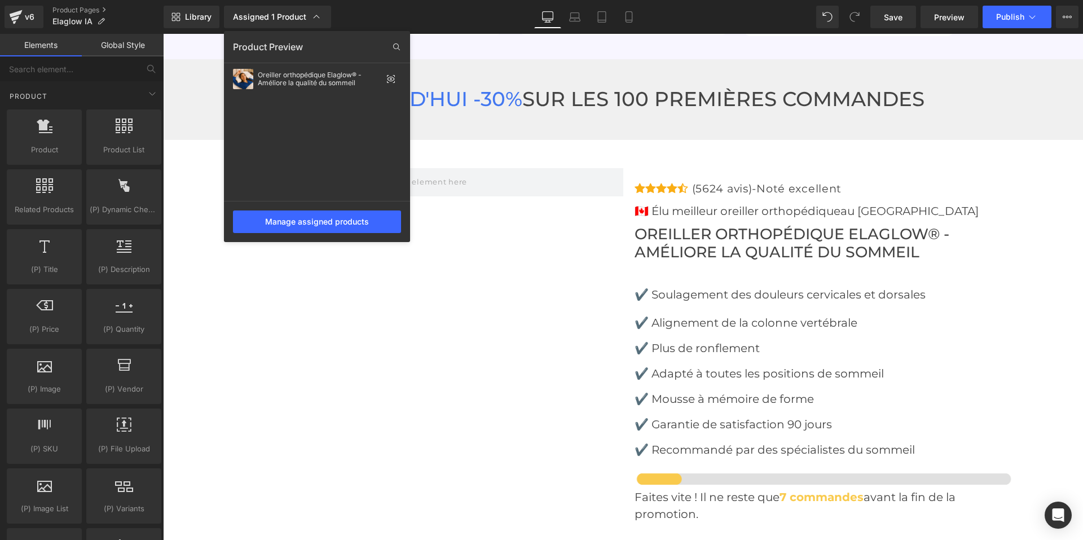
click at [347, 14] on div "Assigned 1 Product Product Preview Oreiller orthopédique Elaglow® - Améliore la…" at bounding box center [289, 17] width 141 height 23
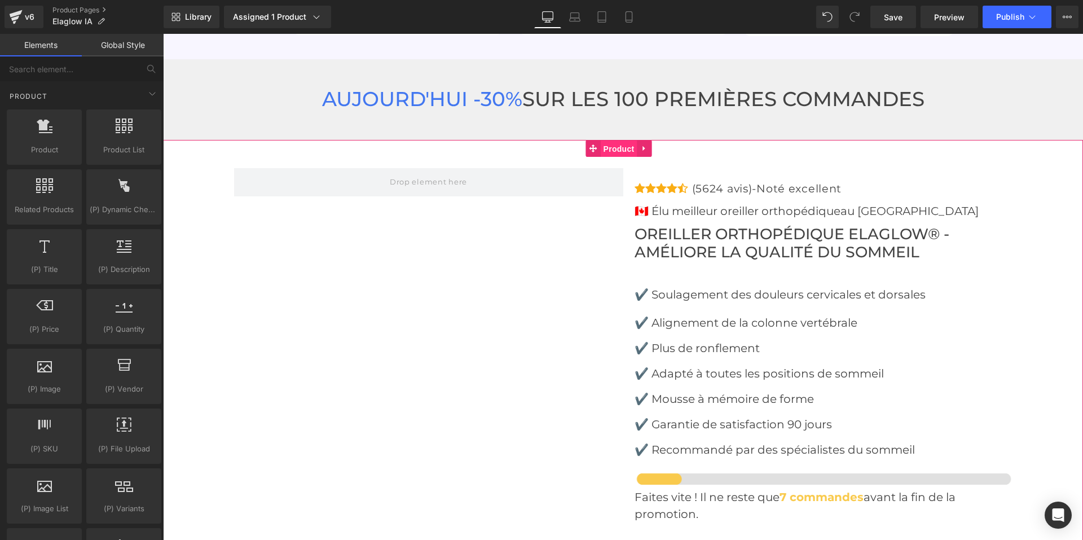
click at [610, 140] on span "Product" at bounding box center [619, 148] width 37 height 17
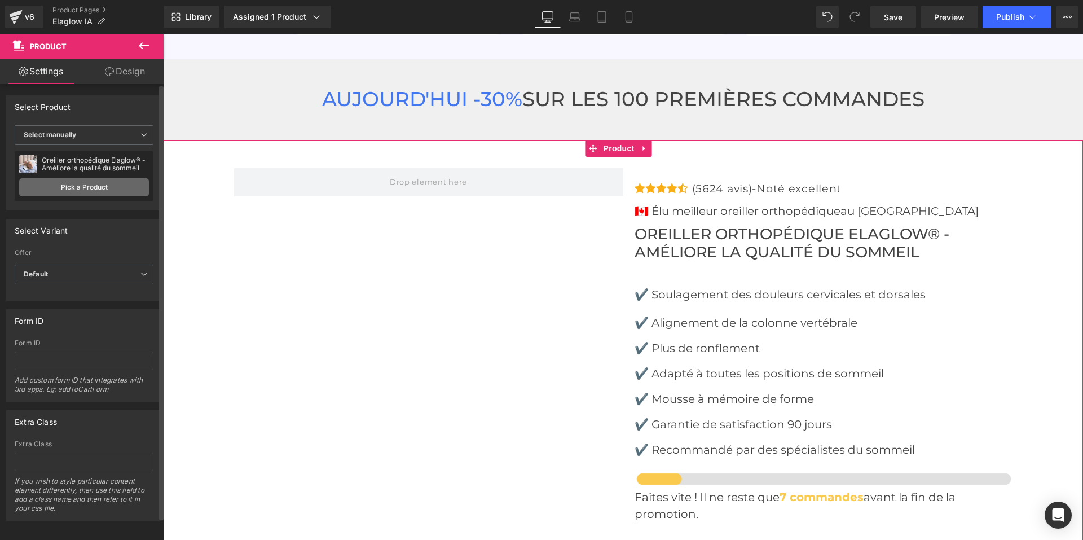
click at [106, 181] on link "Pick a Product" at bounding box center [84, 187] width 130 height 18
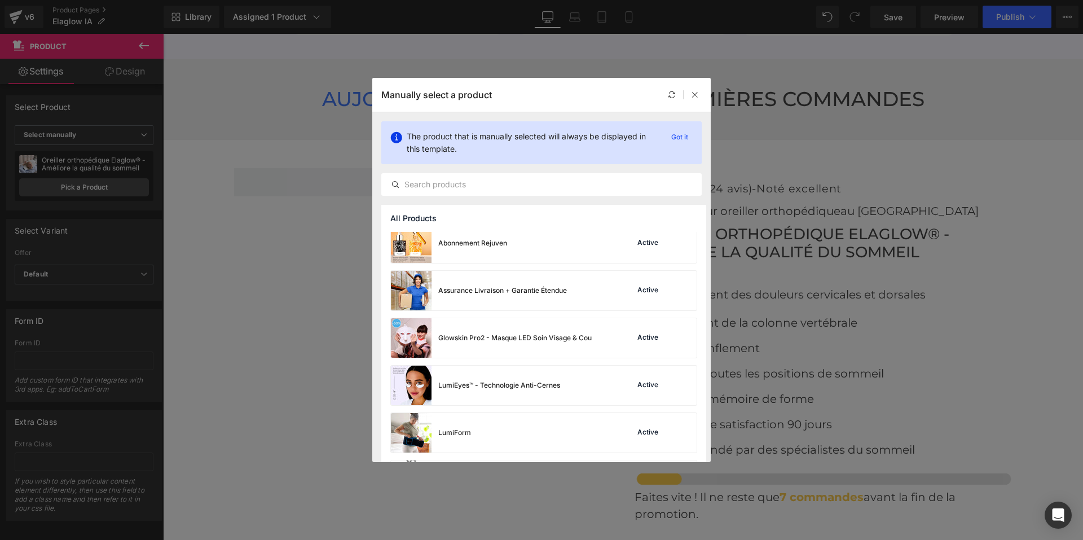
scroll to position [339, 0]
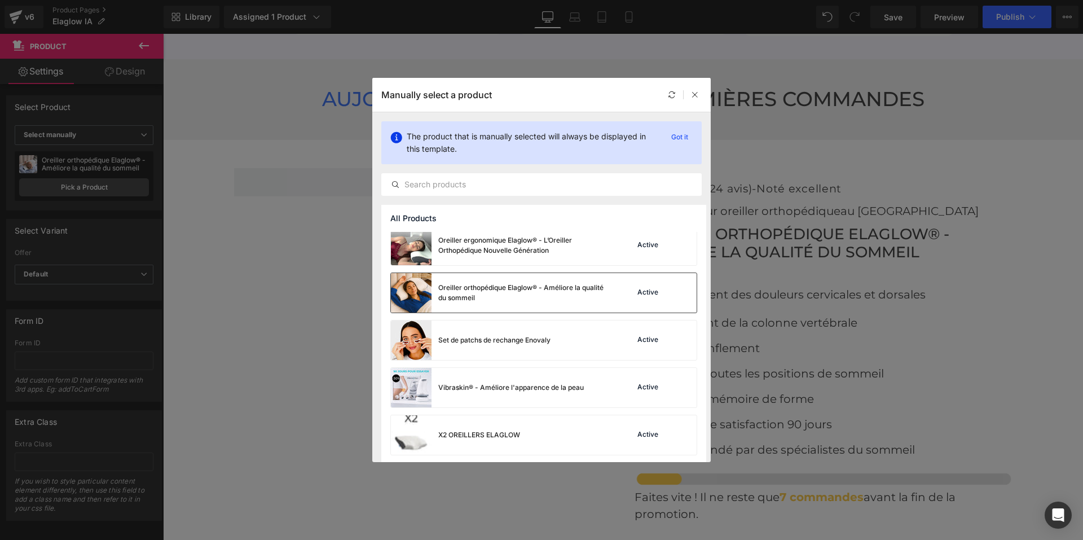
click at [573, 306] on div "Oreiller orthopédique Elaglow® - Améliore la qualité du sommeil" at bounding box center [499, 292] width 217 height 39
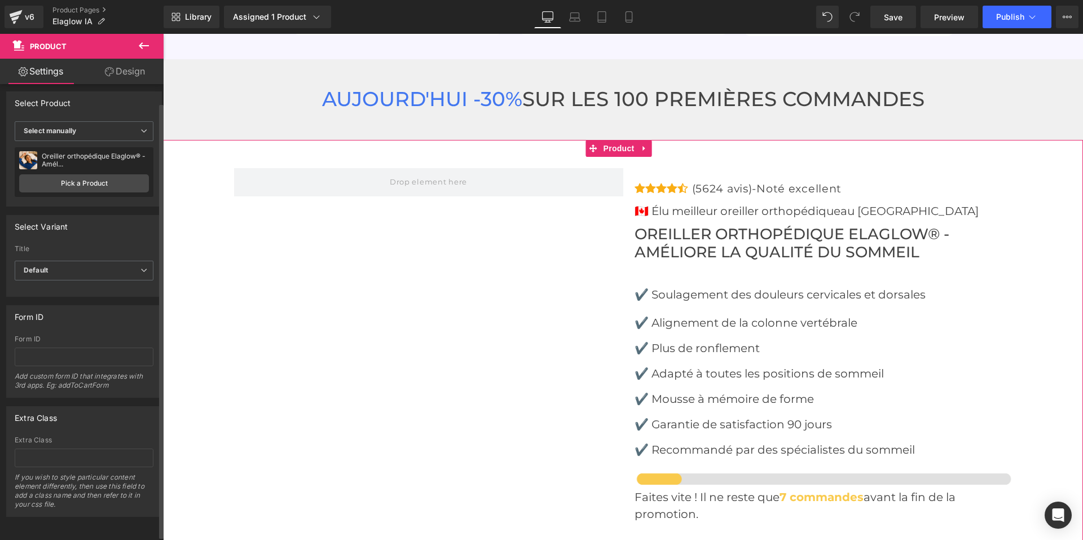
scroll to position [12, 0]
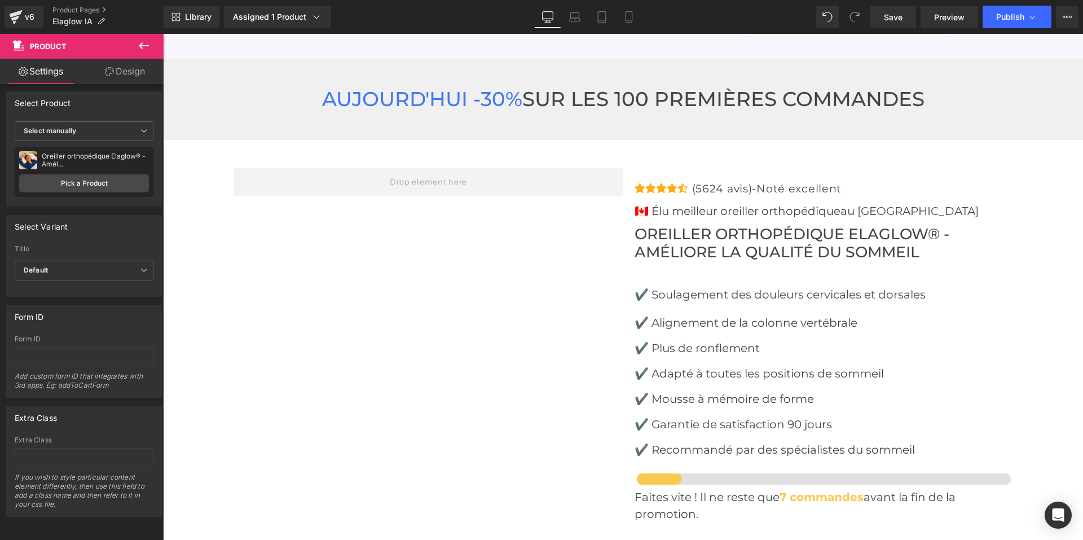
click at [140, 47] on icon at bounding box center [144, 46] width 14 height 14
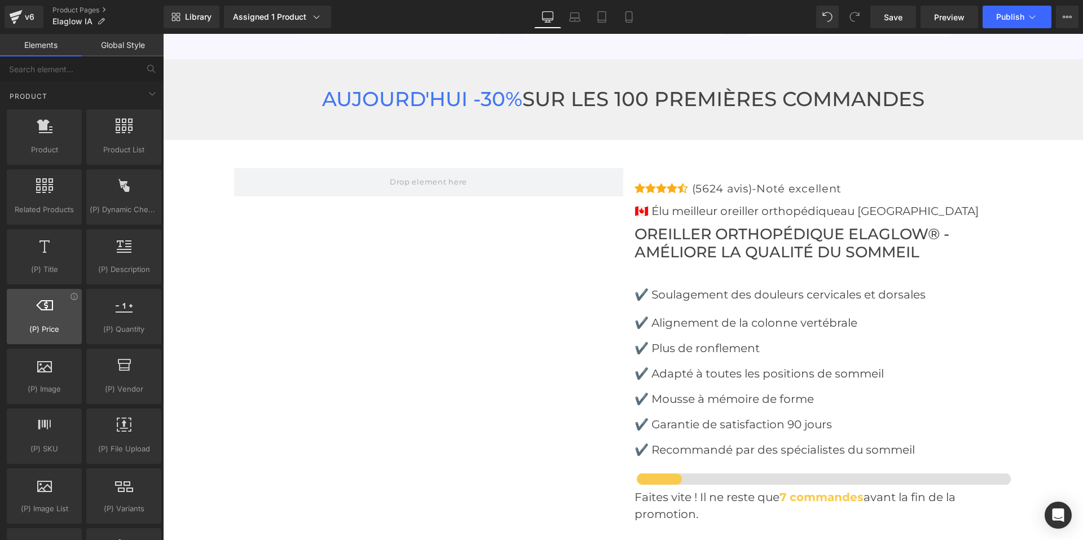
scroll to position [1128, 0]
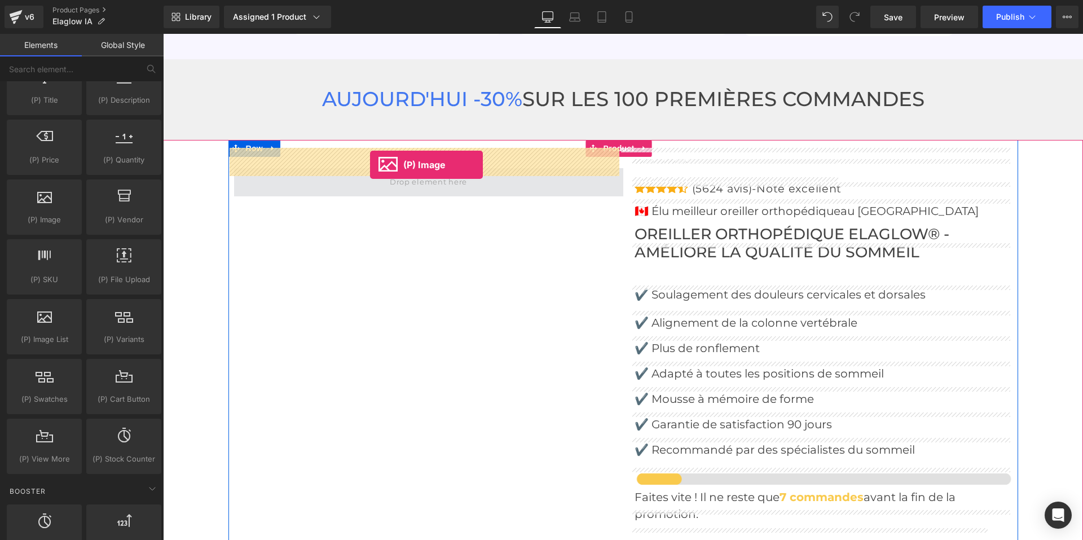
drag, startPoint x: 208, startPoint y: 253, endPoint x: 370, endPoint y: 165, distance: 184.6
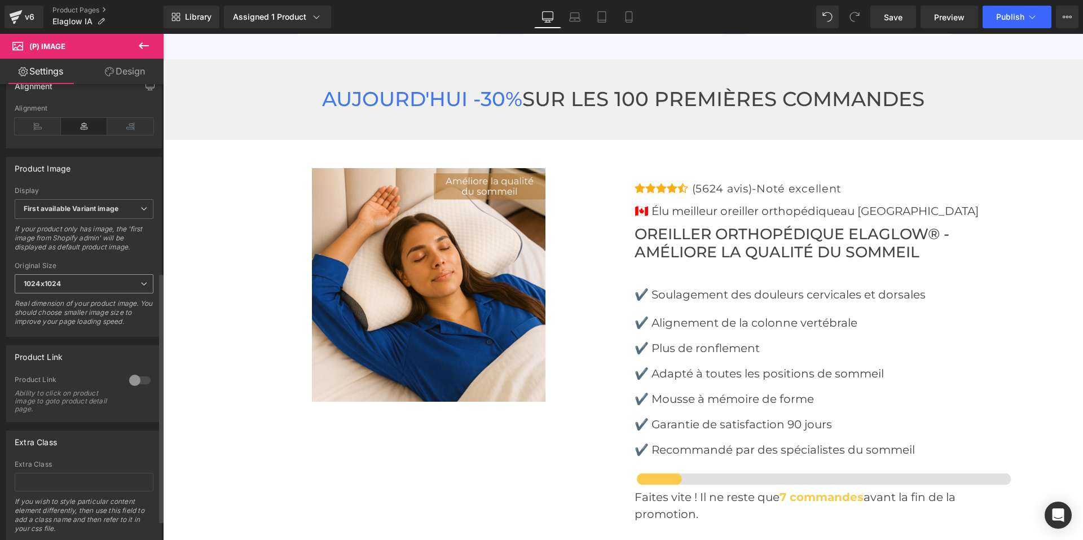
scroll to position [379, 0]
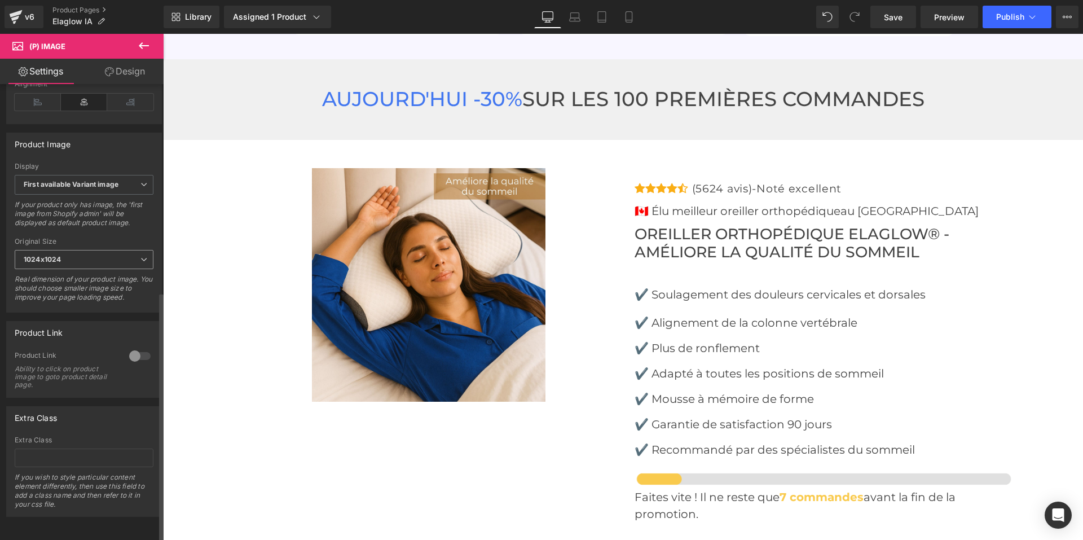
click at [102, 251] on span "1024x1024" at bounding box center [84, 260] width 139 height 20
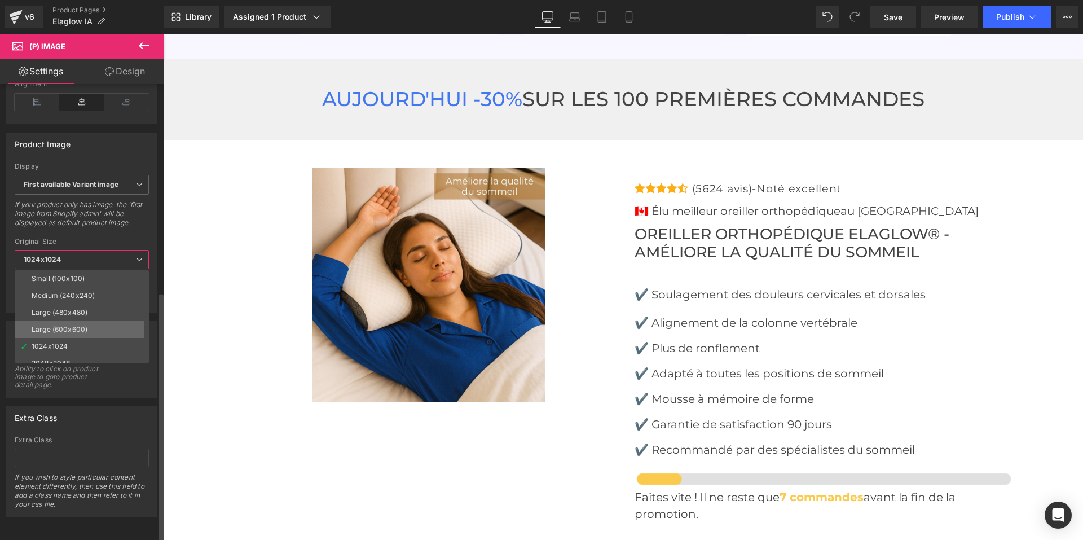
scroll to position [9, 0]
click at [84, 347] on li "2048x2048" at bounding box center [84, 354] width 139 height 17
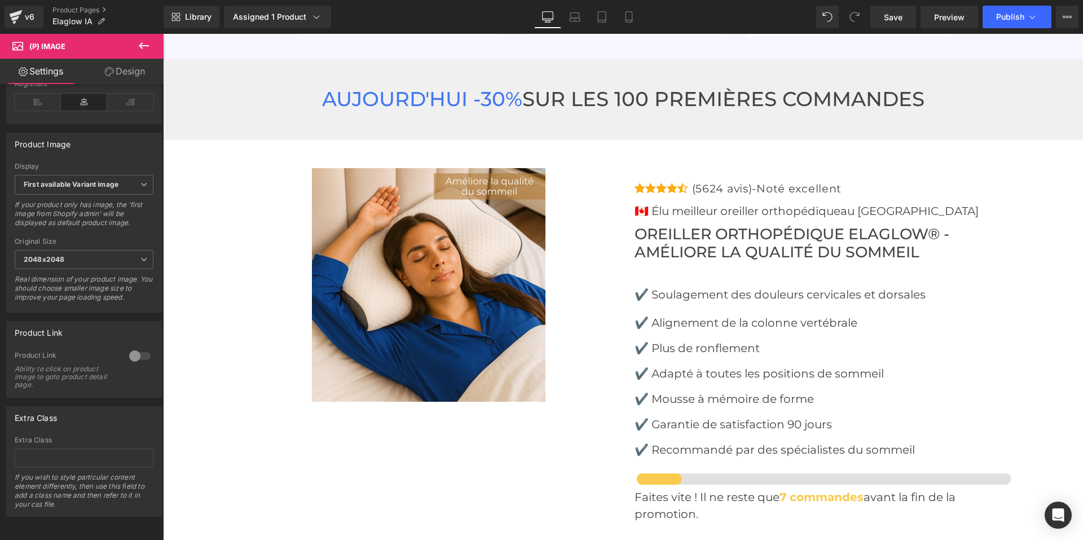
click at [138, 45] on icon at bounding box center [144, 46] width 14 height 14
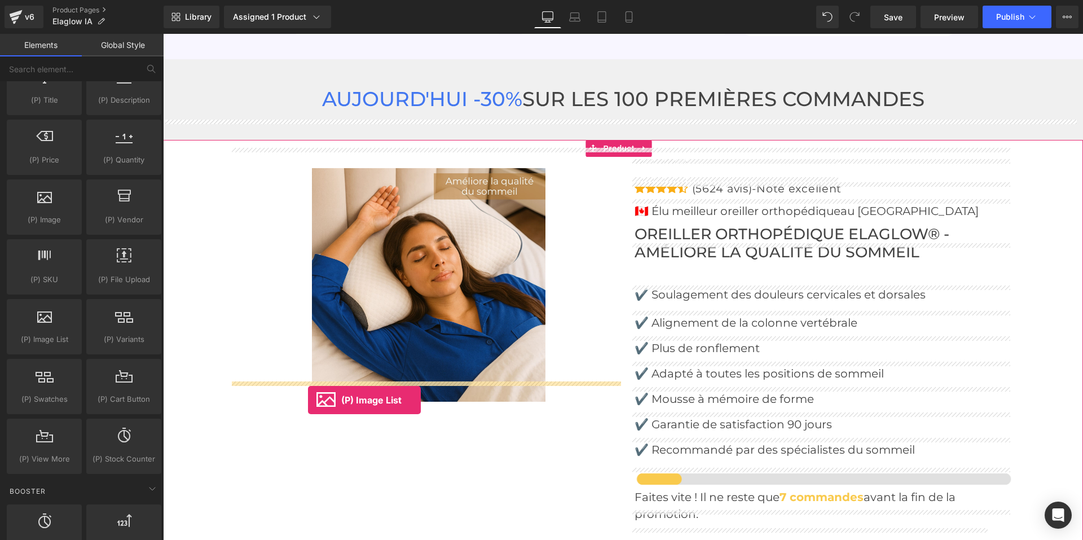
drag, startPoint x: 211, startPoint y: 369, endPoint x: 308, endPoint y: 400, distance: 101.9
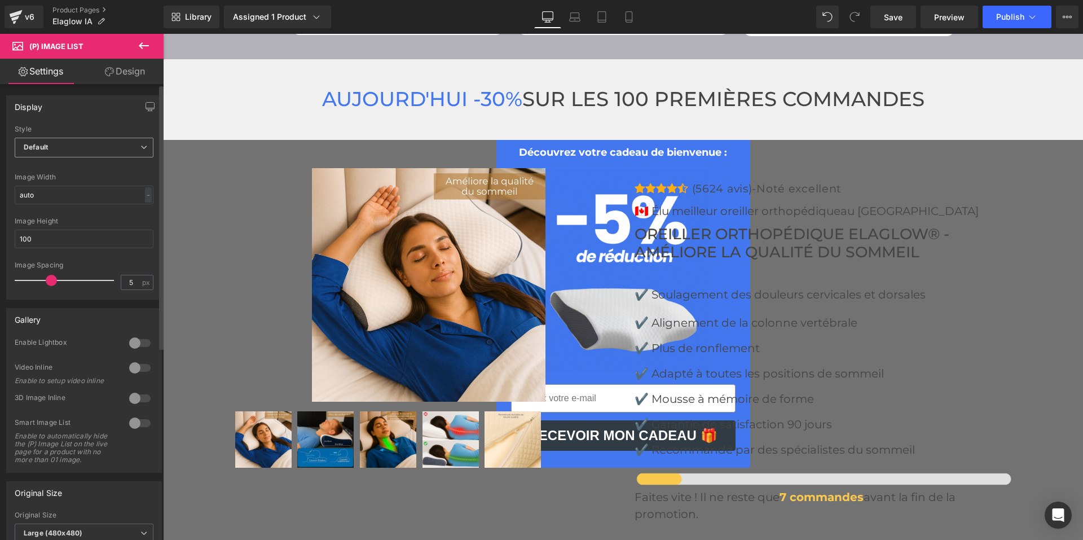
click at [61, 148] on span "Default" at bounding box center [84, 148] width 139 height 20
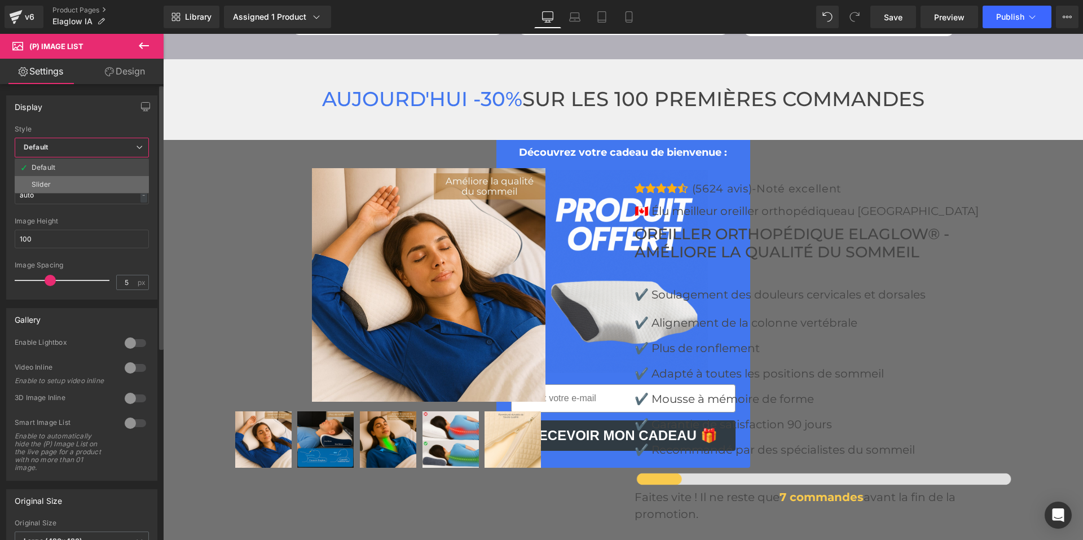
click at [80, 183] on li "Slider" at bounding box center [82, 184] width 134 height 17
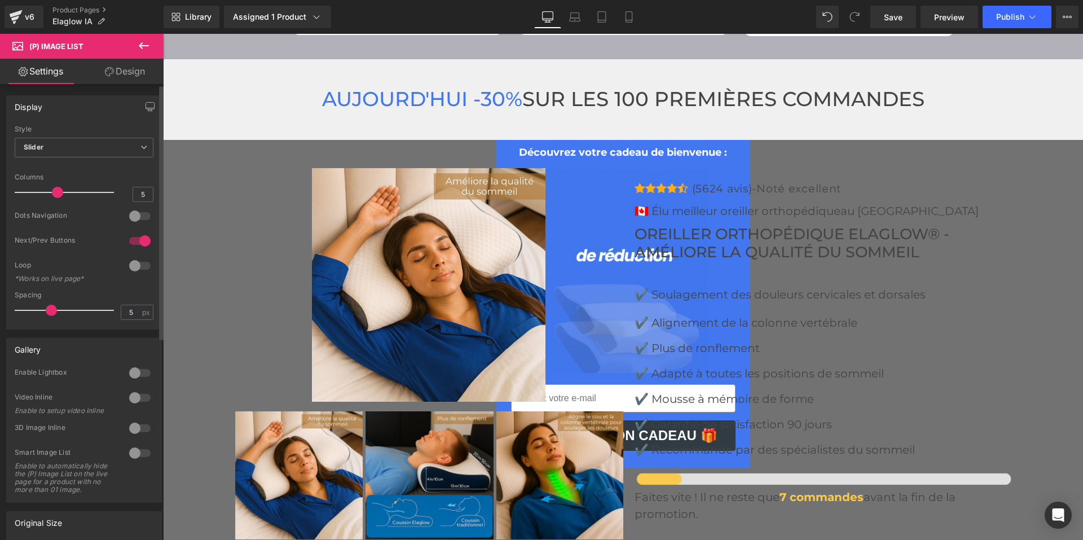
drag, startPoint x: 91, startPoint y: 193, endPoint x: 61, endPoint y: 196, distance: 30.7
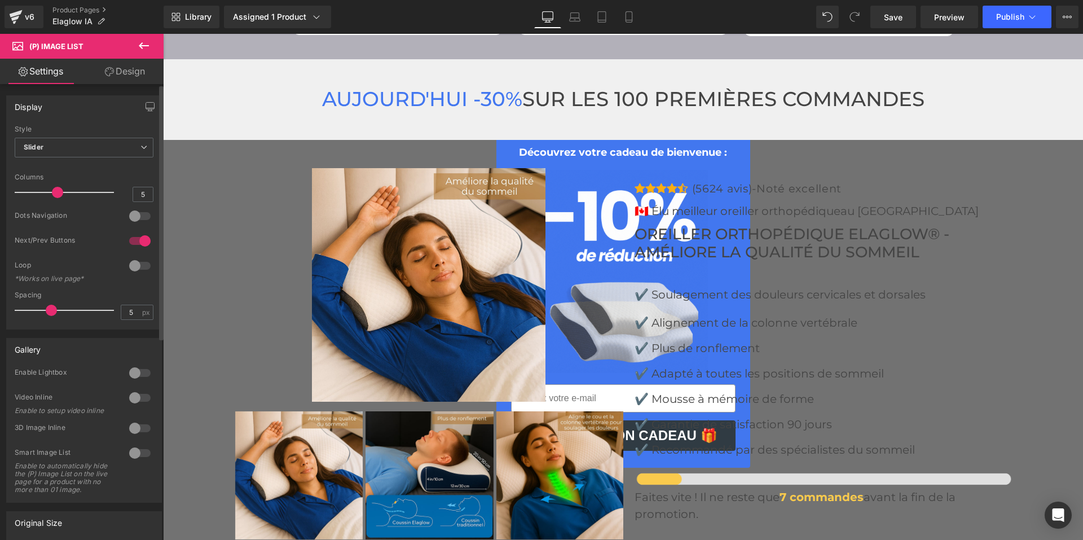
click at [61, 196] on div at bounding box center [67, 192] width 94 height 23
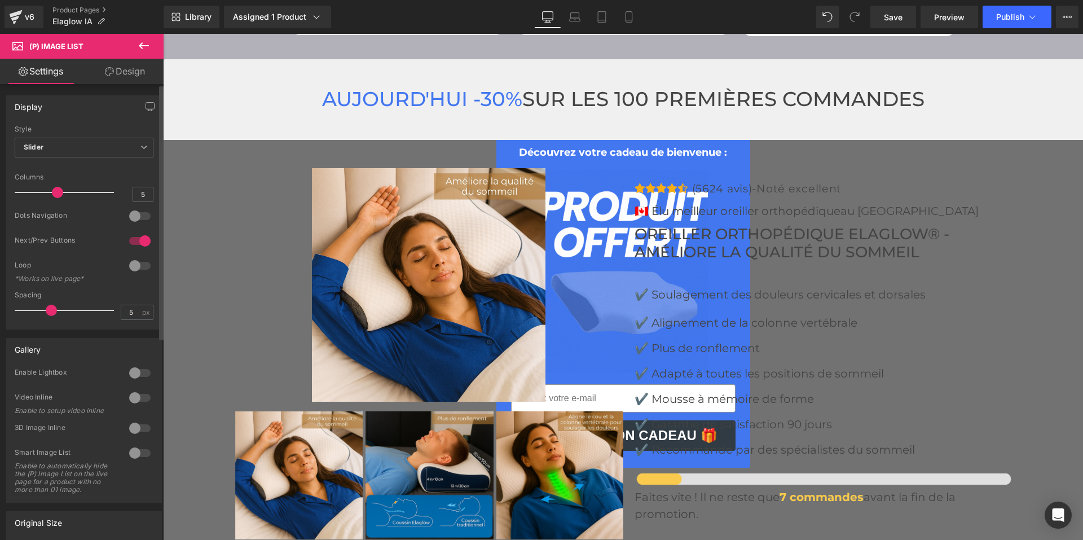
click at [135, 217] on div at bounding box center [139, 216] width 27 height 18
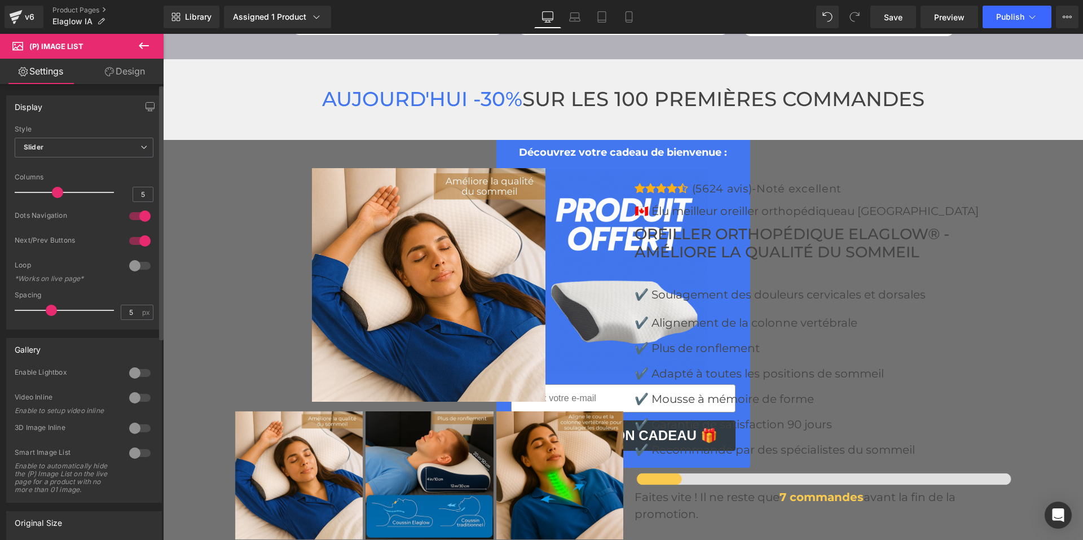
click at [134, 242] on div at bounding box center [139, 241] width 27 height 18
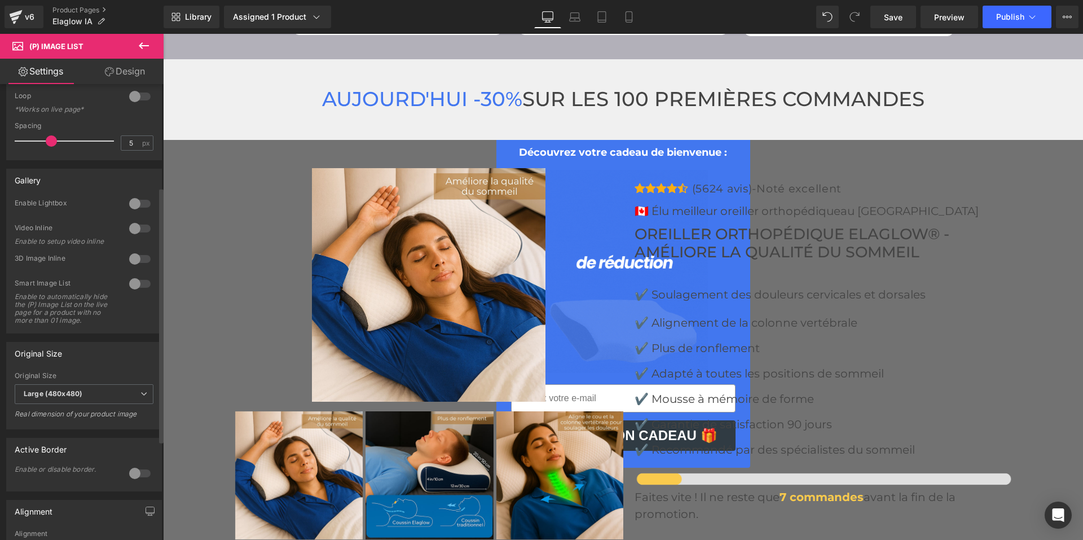
scroll to position [226, 0]
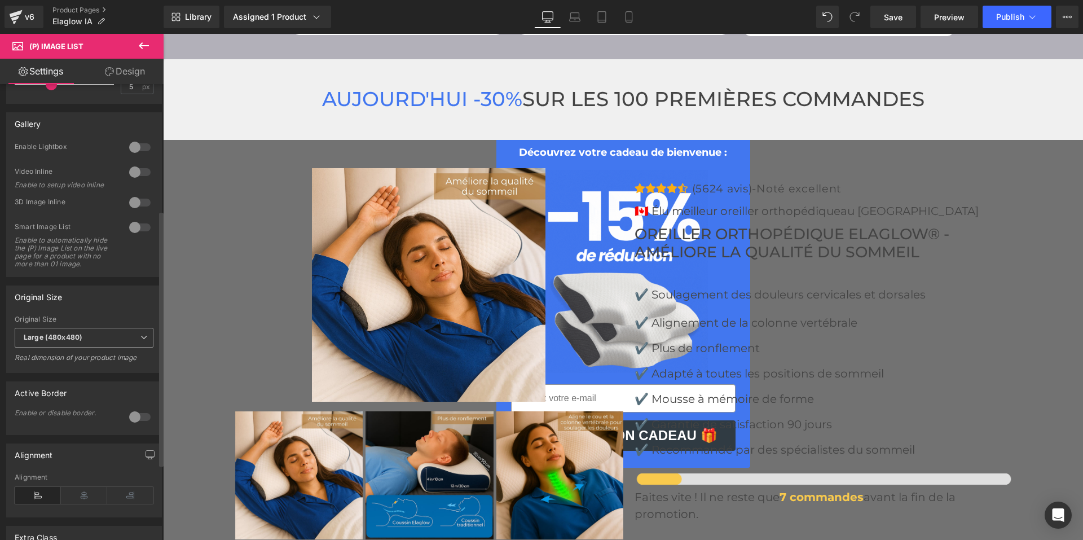
click at [89, 342] on span "Large (480x480)" at bounding box center [84, 338] width 139 height 20
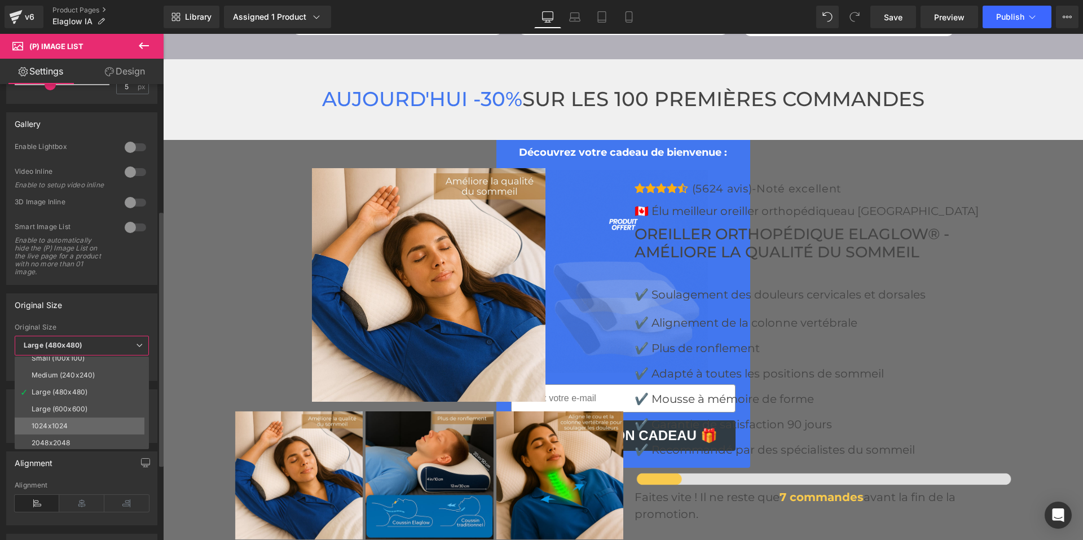
scroll to position [9, 0]
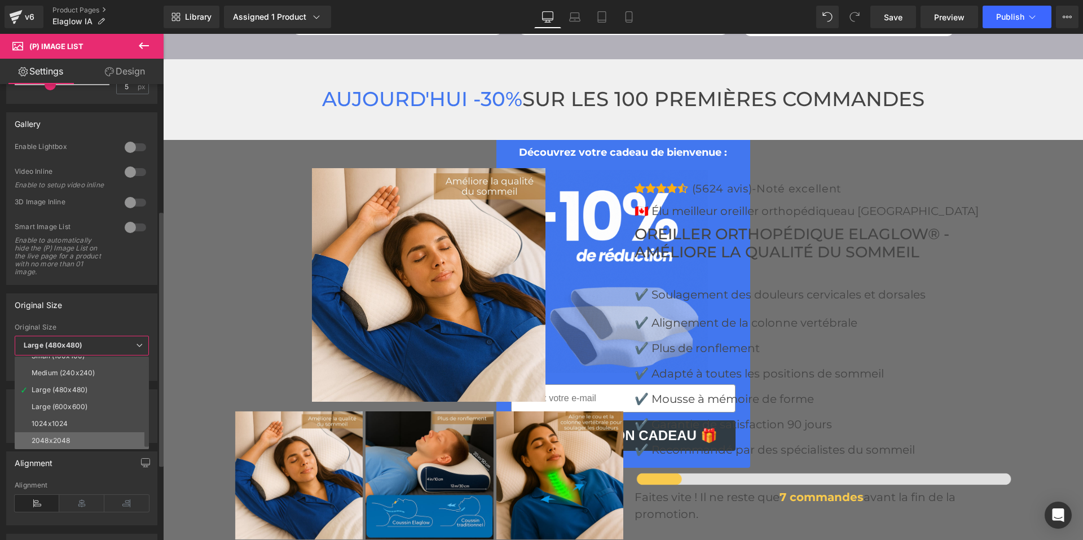
click at [81, 440] on li "2048x2048" at bounding box center [84, 440] width 139 height 17
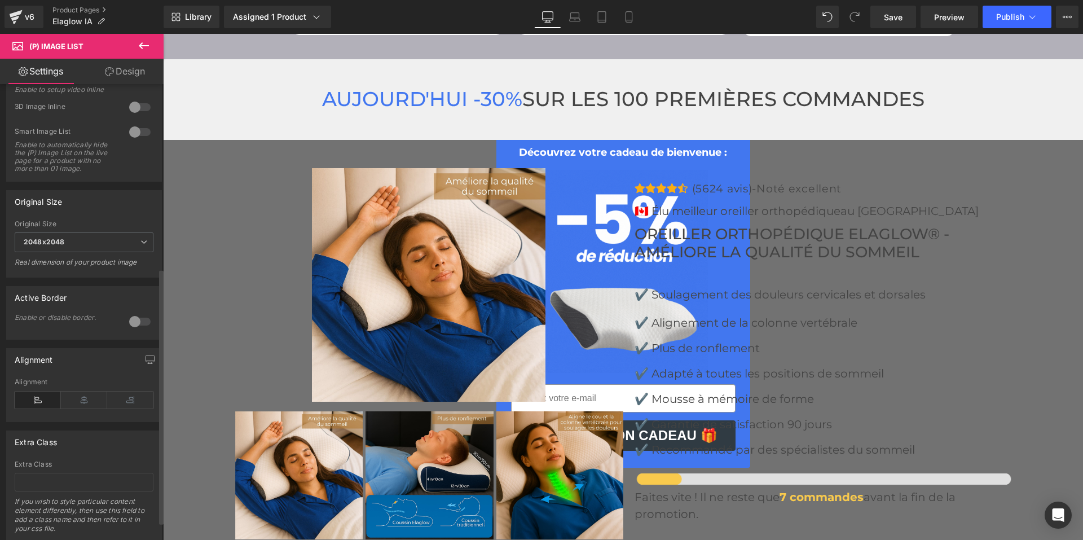
scroll to position [362, 0]
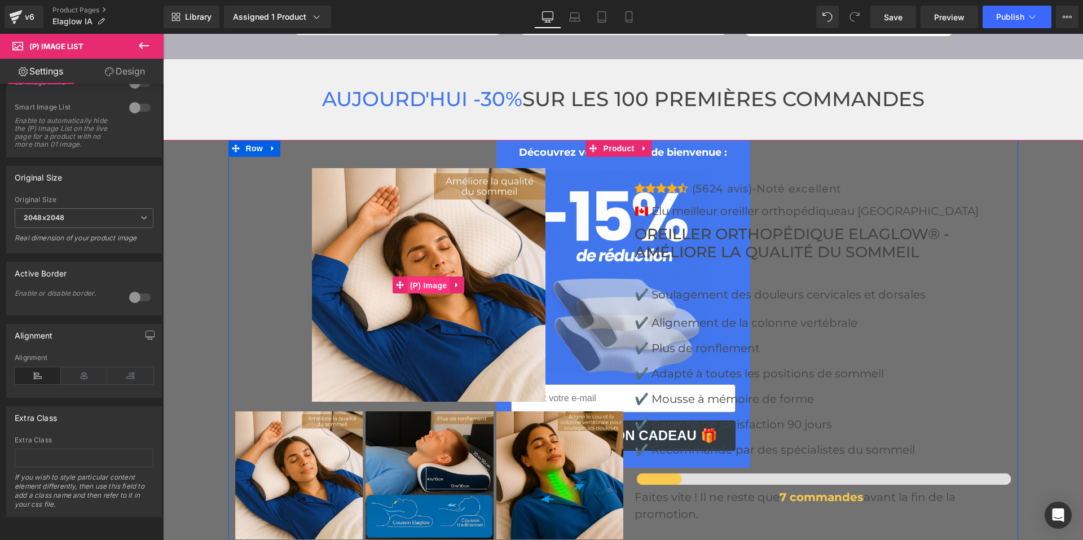
click at [432, 277] on span "(P) Image" at bounding box center [428, 285] width 43 height 17
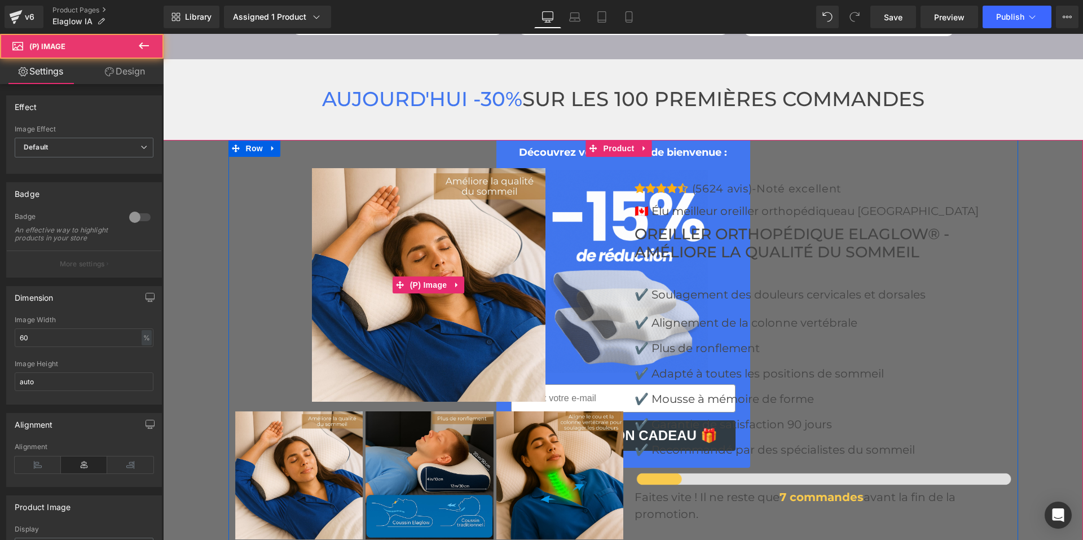
click at [424, 293] on img at bounding box center [429, 285] width 234 height 234
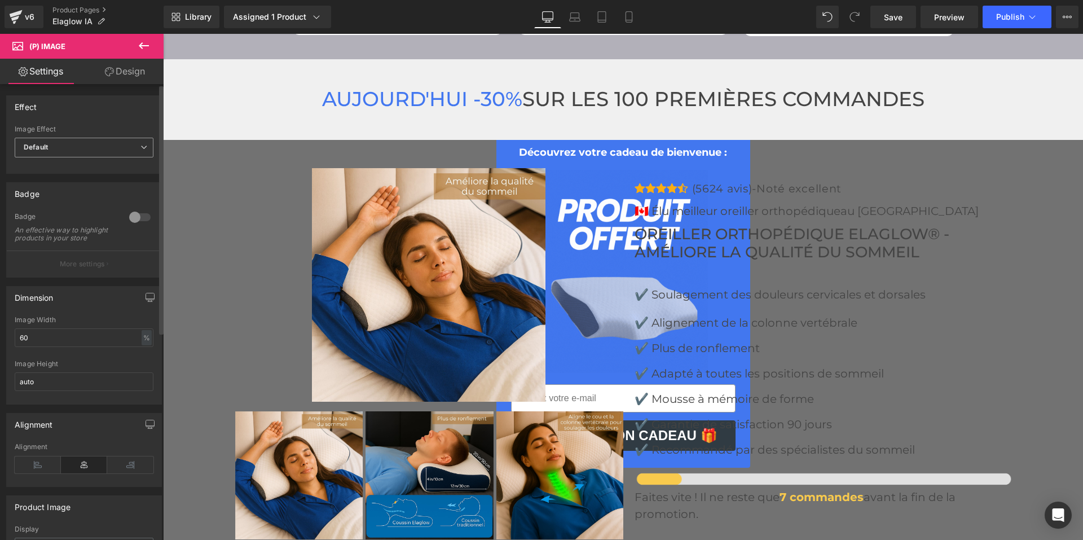
click at [105, 155] on span "Default" at bounding box center [84, 148] width 139 height 20
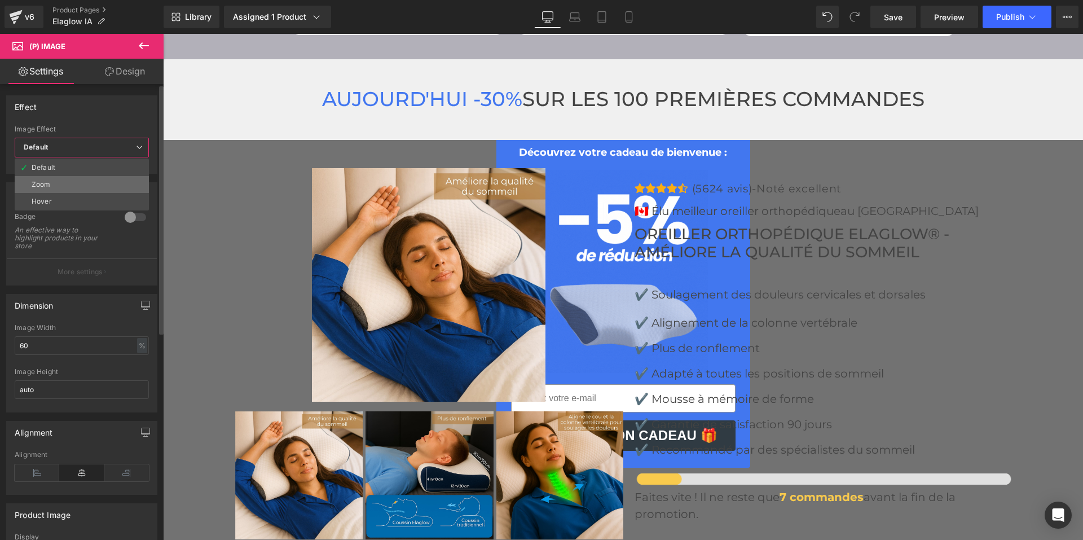
click at [91, 185] on li "Zoom" at bounding box center [82, 184] width 134 height 17
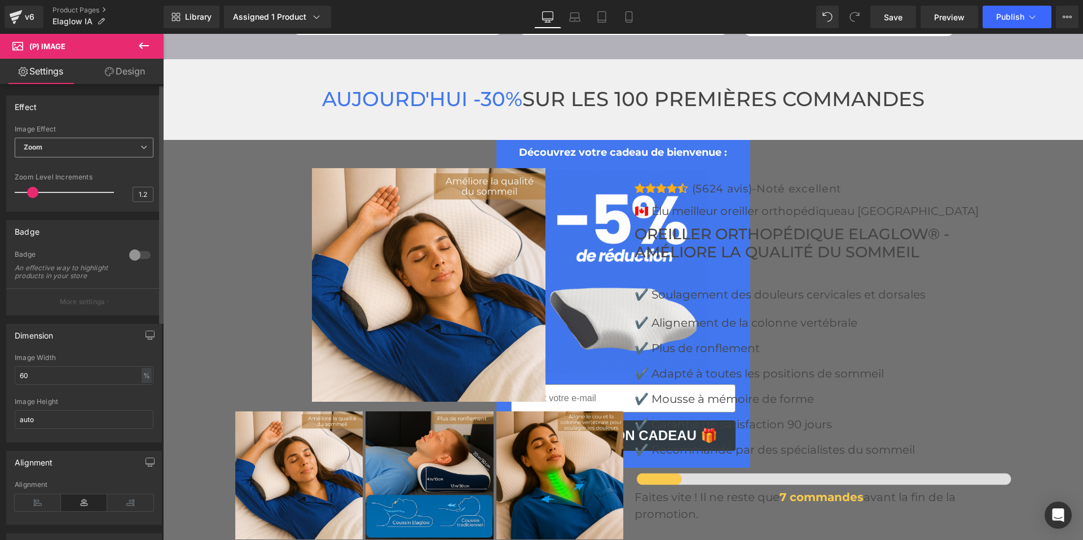
click at [119, 147] on span "Zoom" at bounding box center [84, 148] width 139 height 20
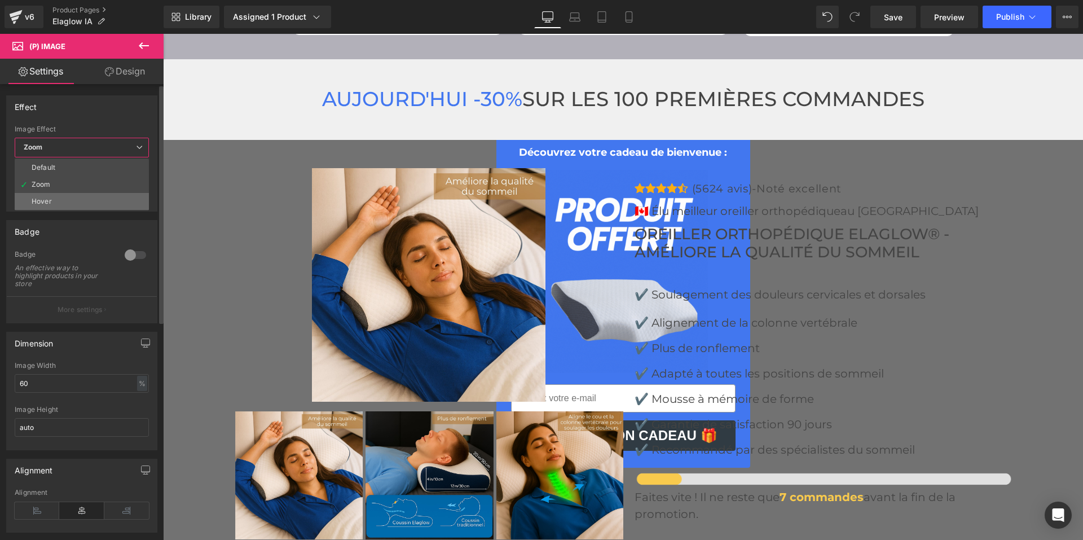
click at [109, 197] on li "Hover" at bounding box center [82, 201] width 134 height 17
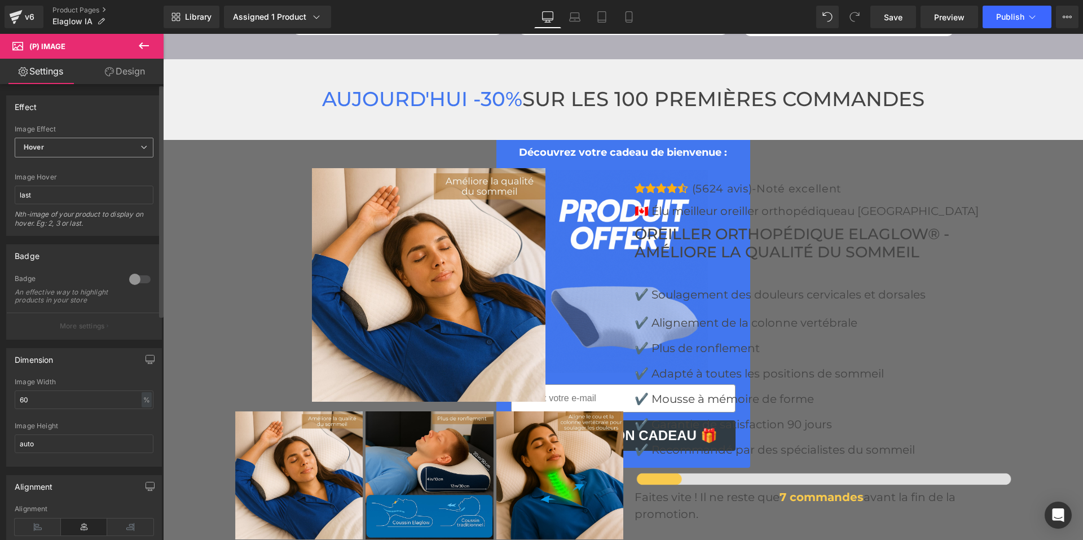
click at [111, 142] on span "Hover" at bounding box center [84, 148] width 139 height 20
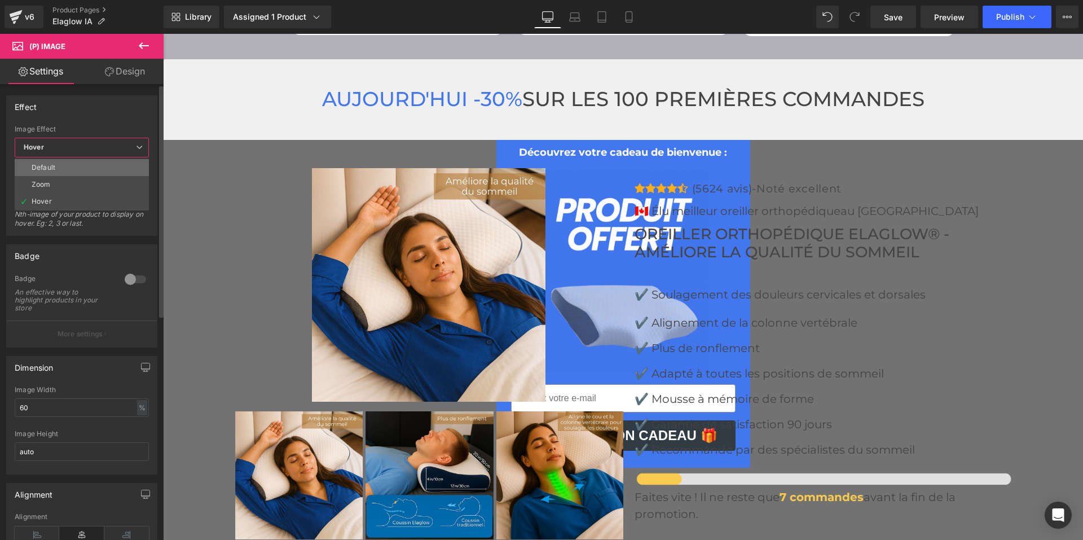
click at [105, 169] on li "Default" at bounding box center [82, 167] width 134 height 17
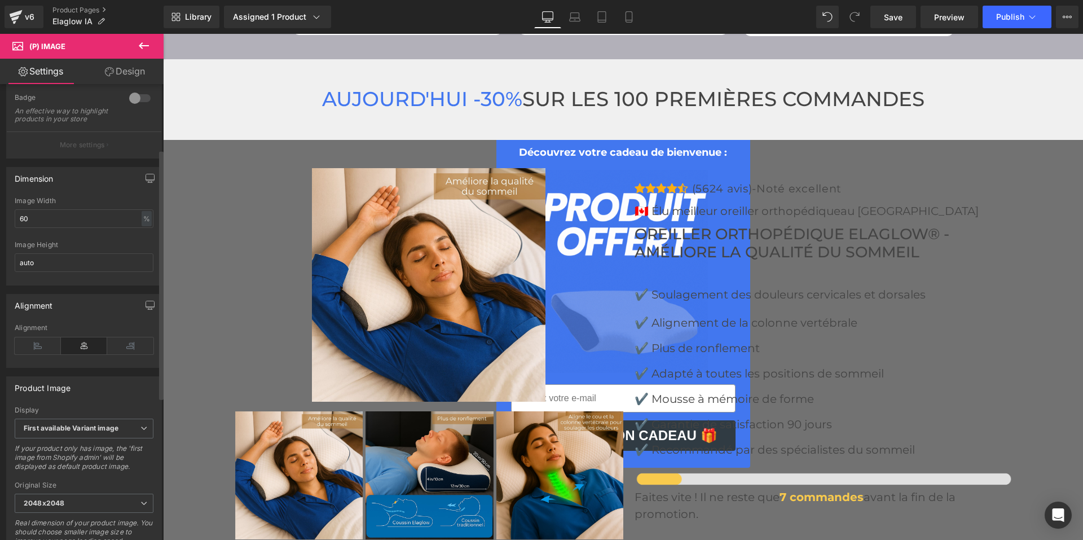
scroll to position [169, 0]
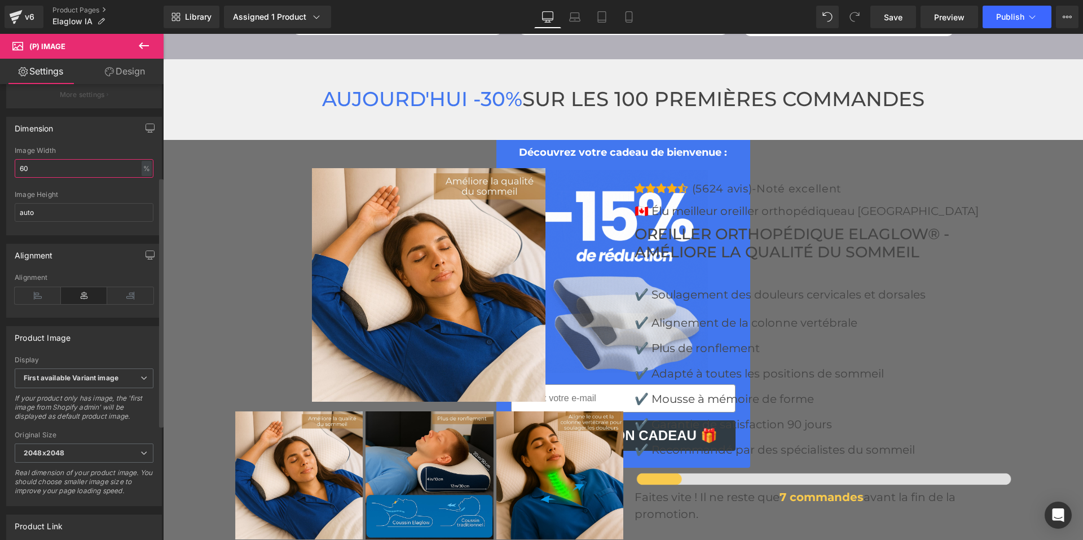
drag, startPoint x: 47, startPoint y: 174, endPoint x: 11, endPoint y: 175, distance: 36.1
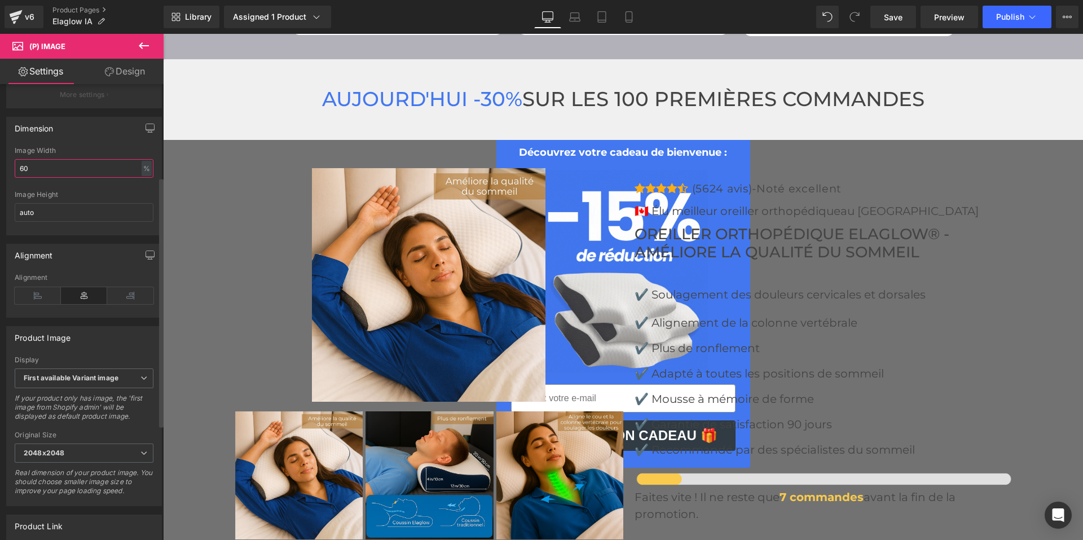
click at [11, 175] on div "60% Image Width 60 % % px auto Image Height auto" at bounding box center [84, 191] width 155 height 88
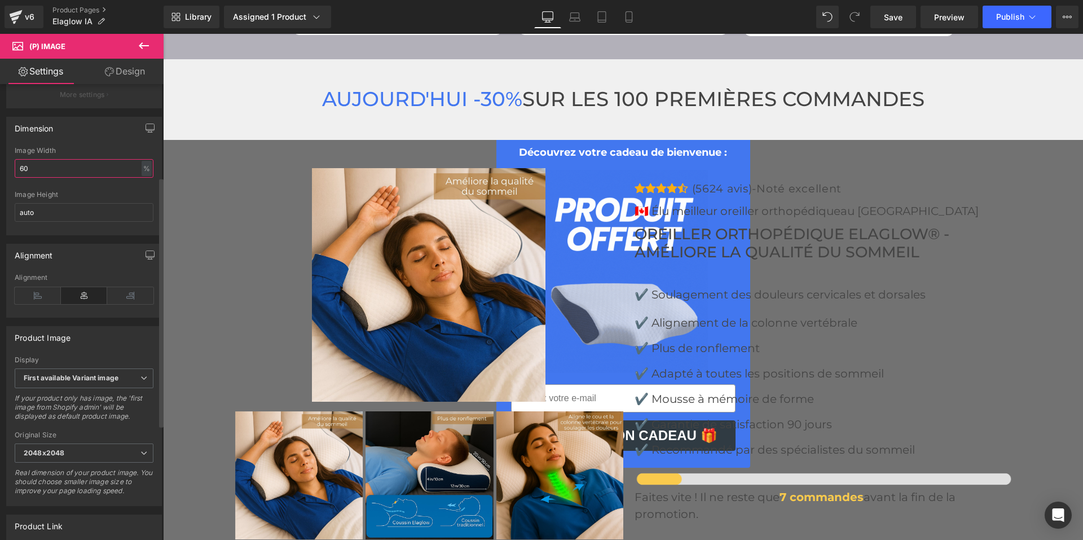
type input "1"
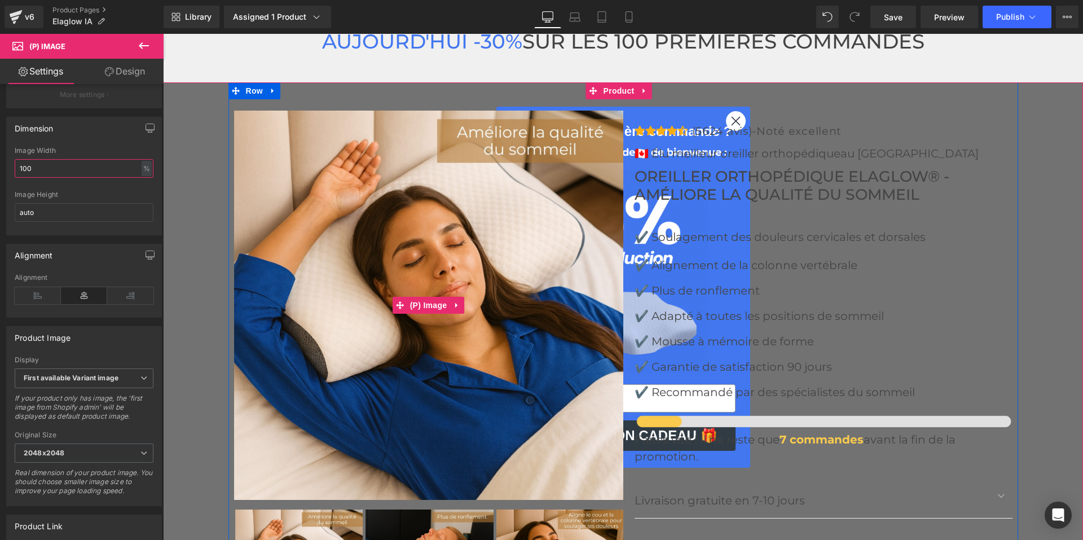
scroll to position [3522, 0]
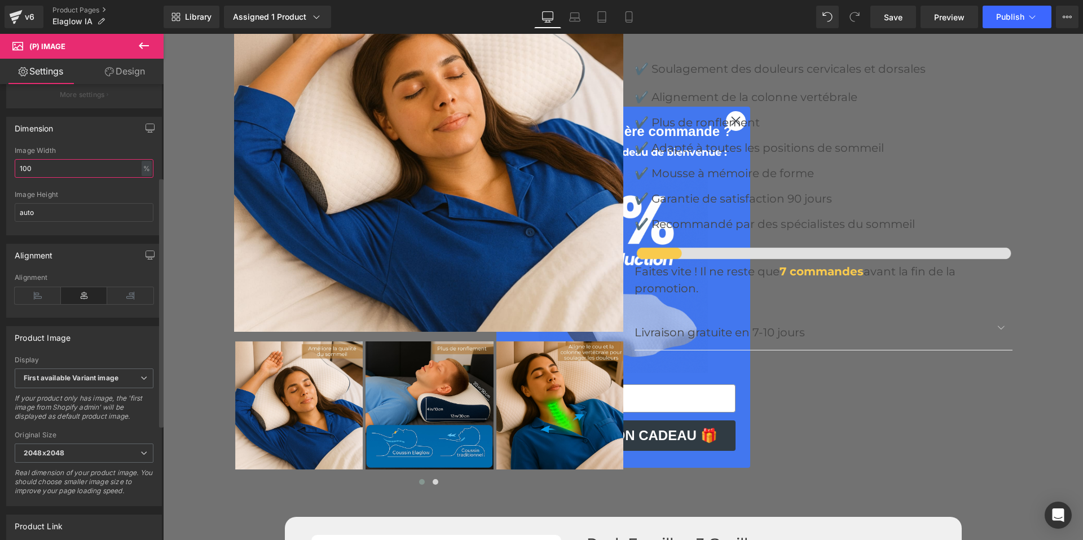
type input "100"
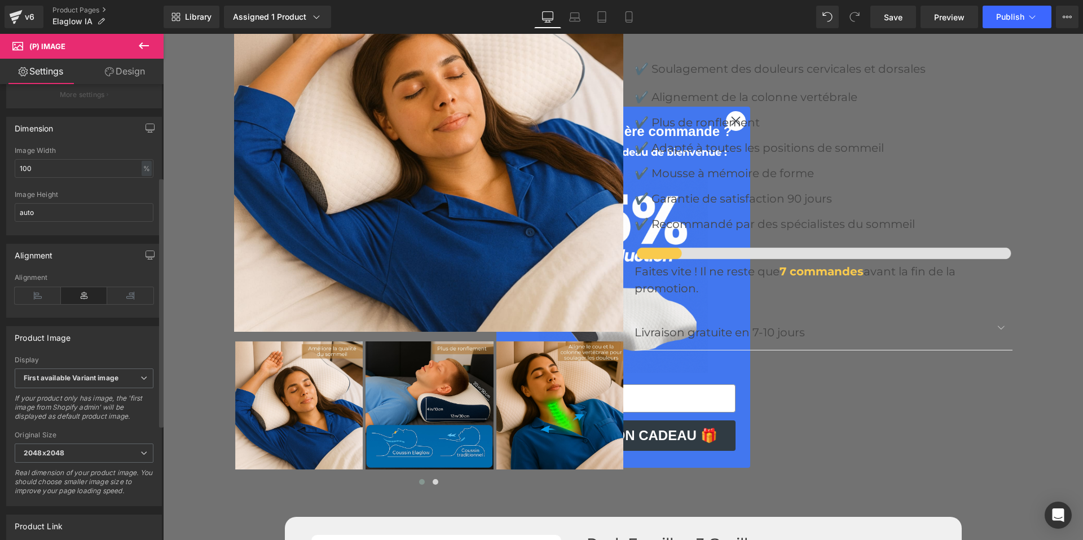
click at [122, 191] on div at bounding box center [84, 186] width 139 height 7
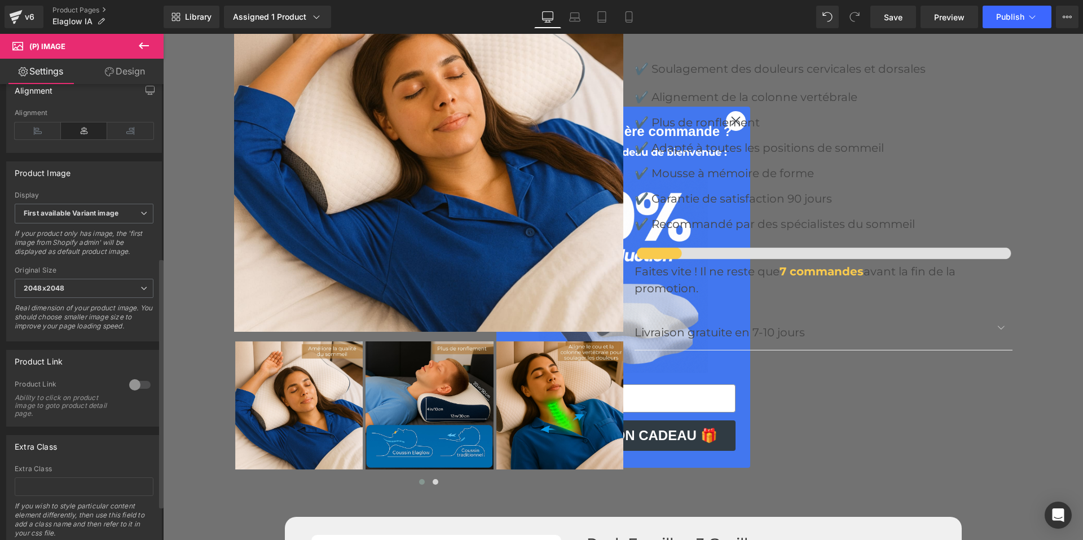
scroll to position [339, 0]
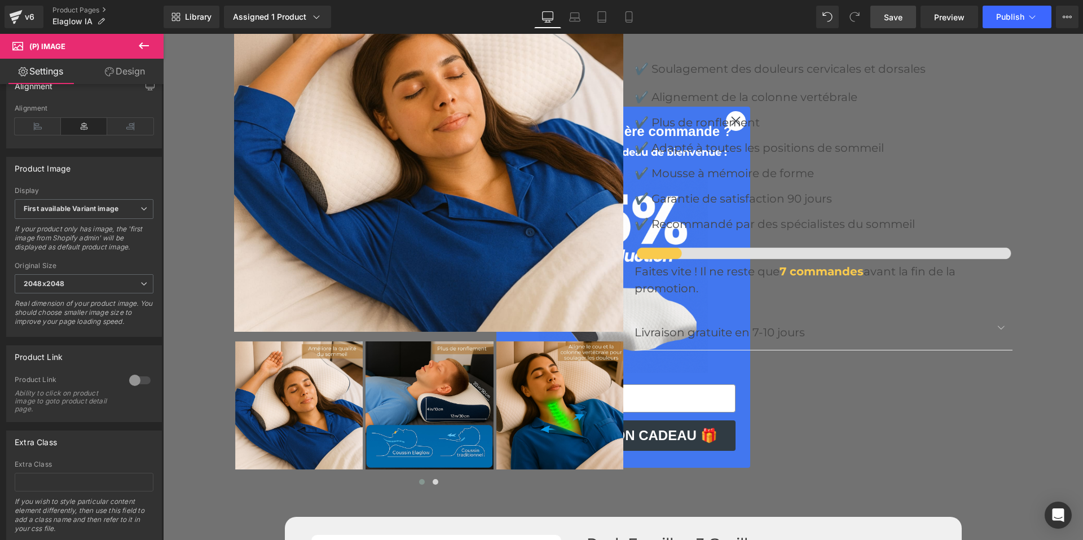
click at [902, 16] on span "Save" at bounding box center [893, 17] width 19 height 12
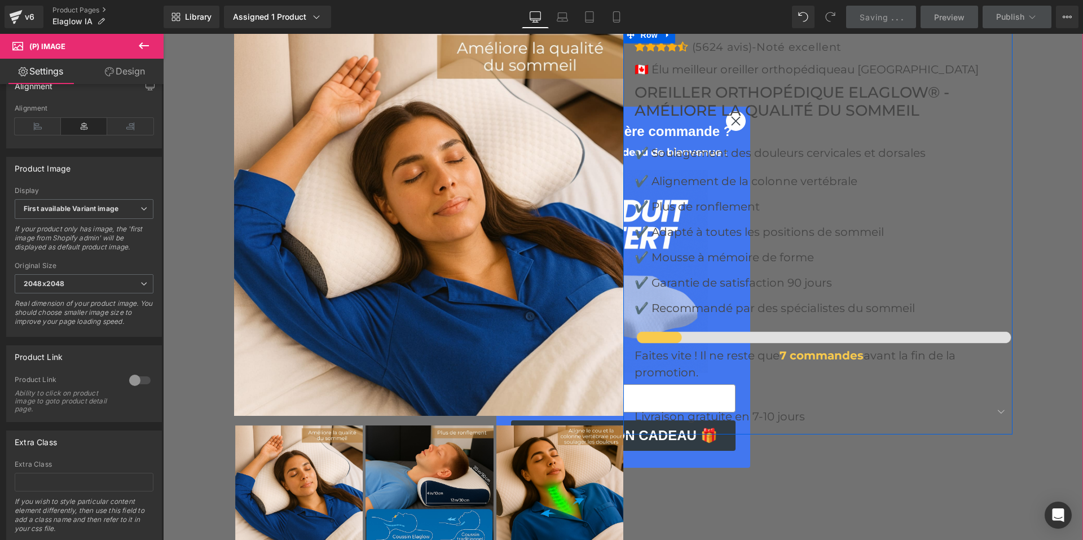
scroll to position [3353, 0]
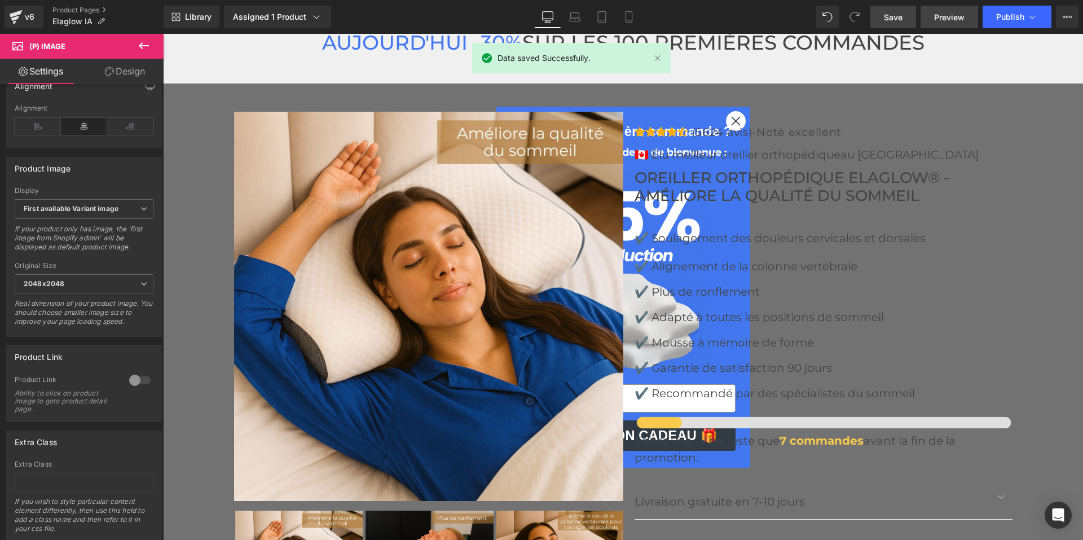
click at [952, 14] on span "Preview" at bounding box center [949, 17] width 30 height 12
